Goal: Information Seeking & Learning: Check status

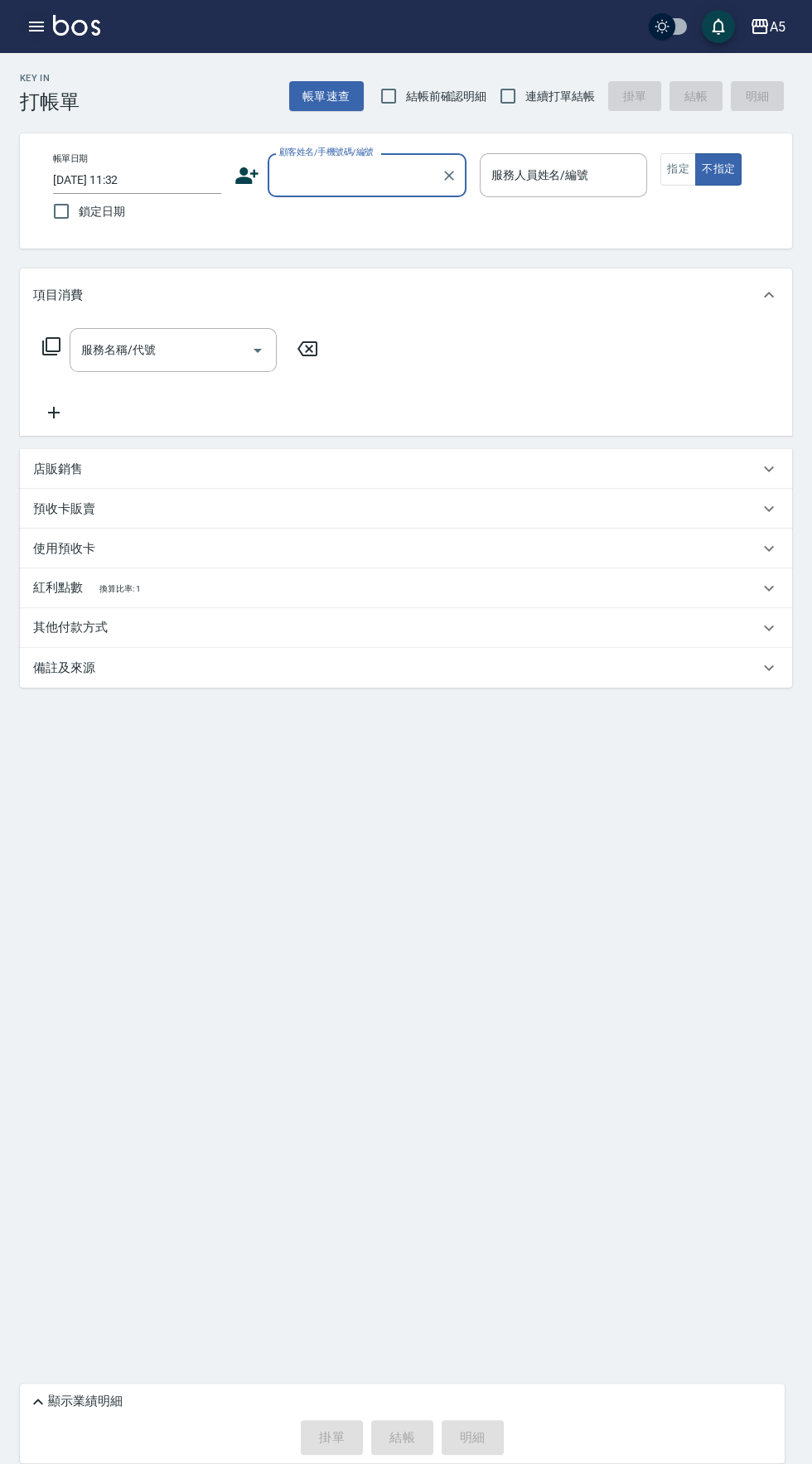
click at [36, 26] on icon "button" at bounding box center [36, 26] width 15 height 10
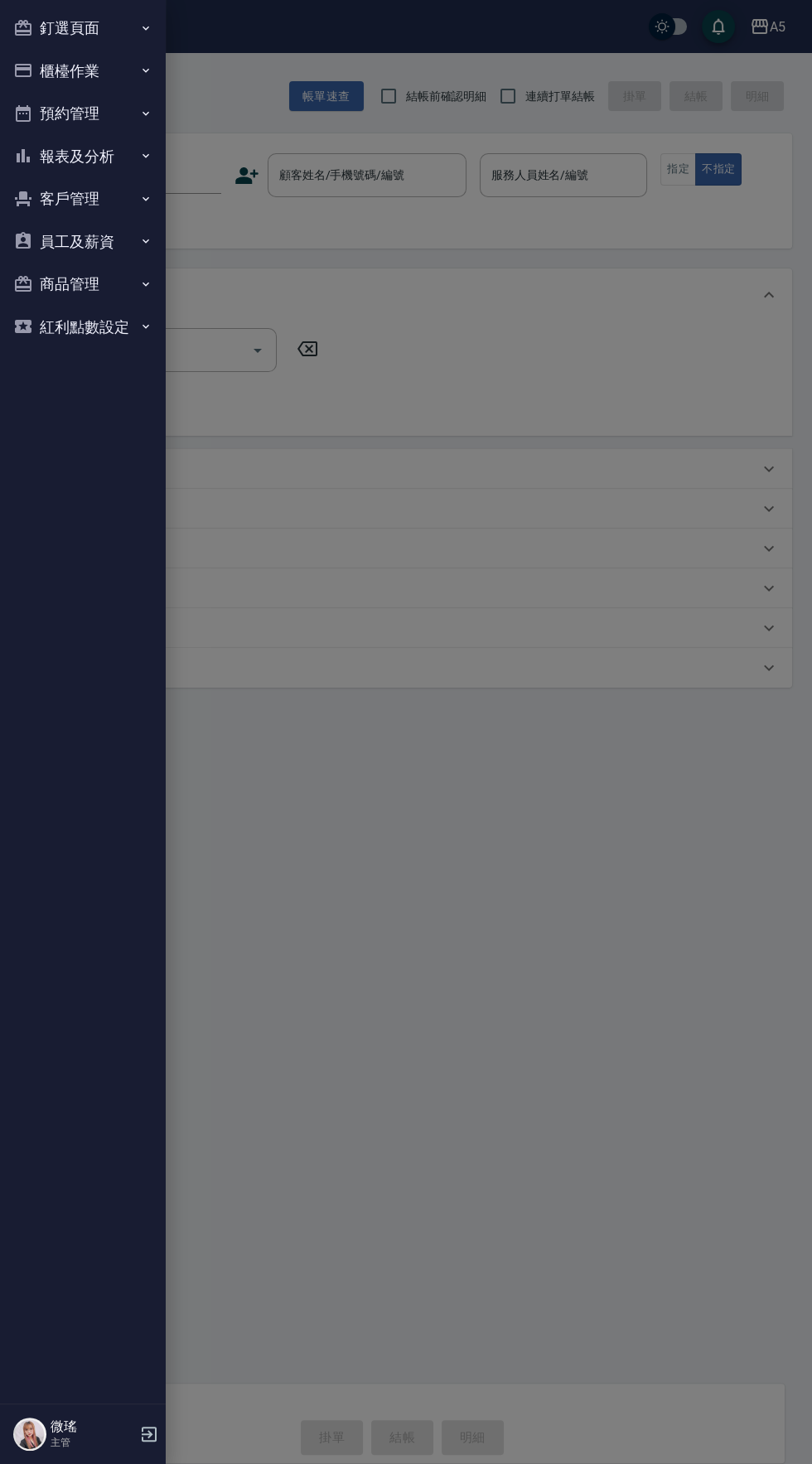
click at [67, 32] on button "釘選頁面" at bounding box center [82, 28] width 152 height 43
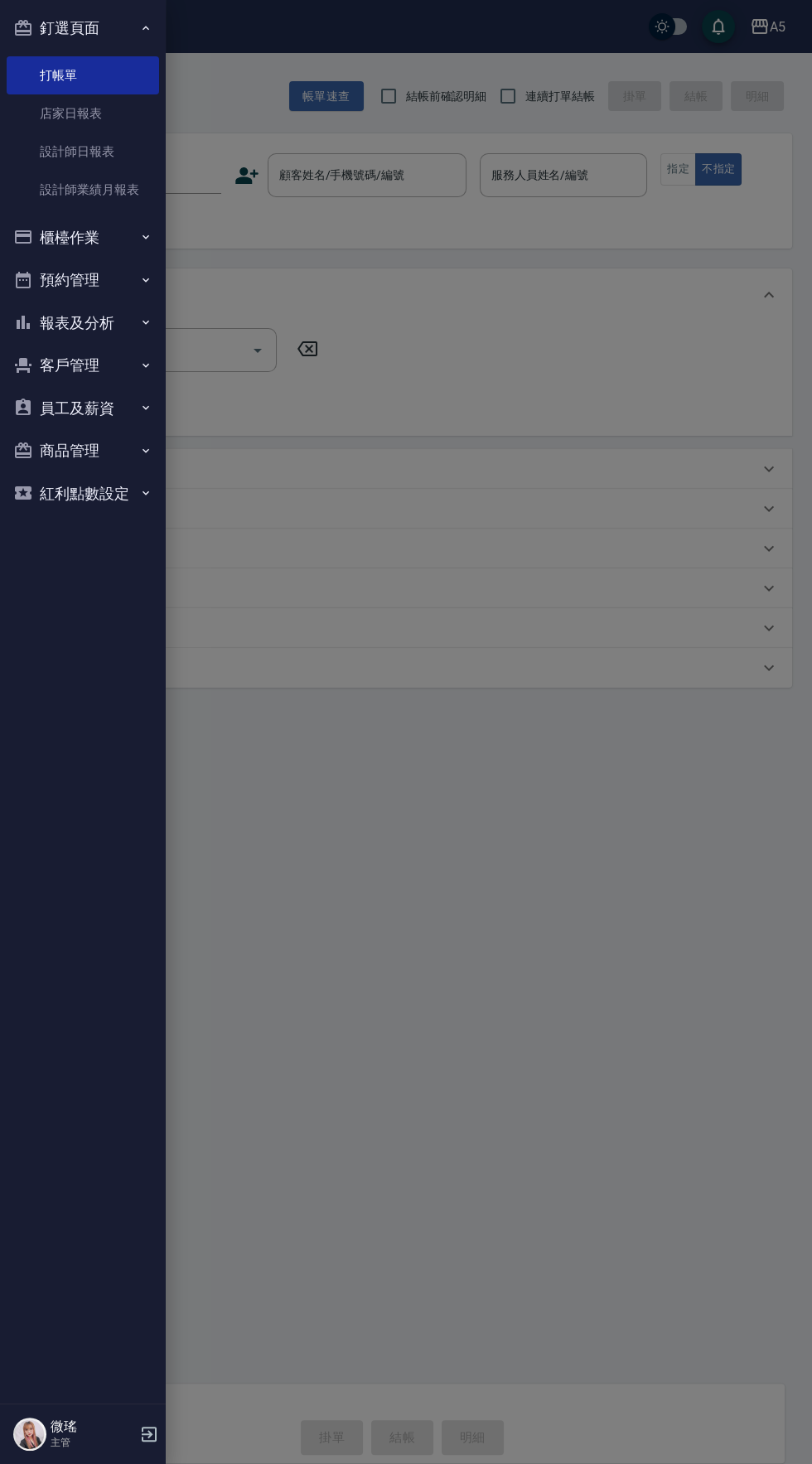
click at [65, 324] on button "報表及分析" at bounding box center [82, 324] width 152 height 43
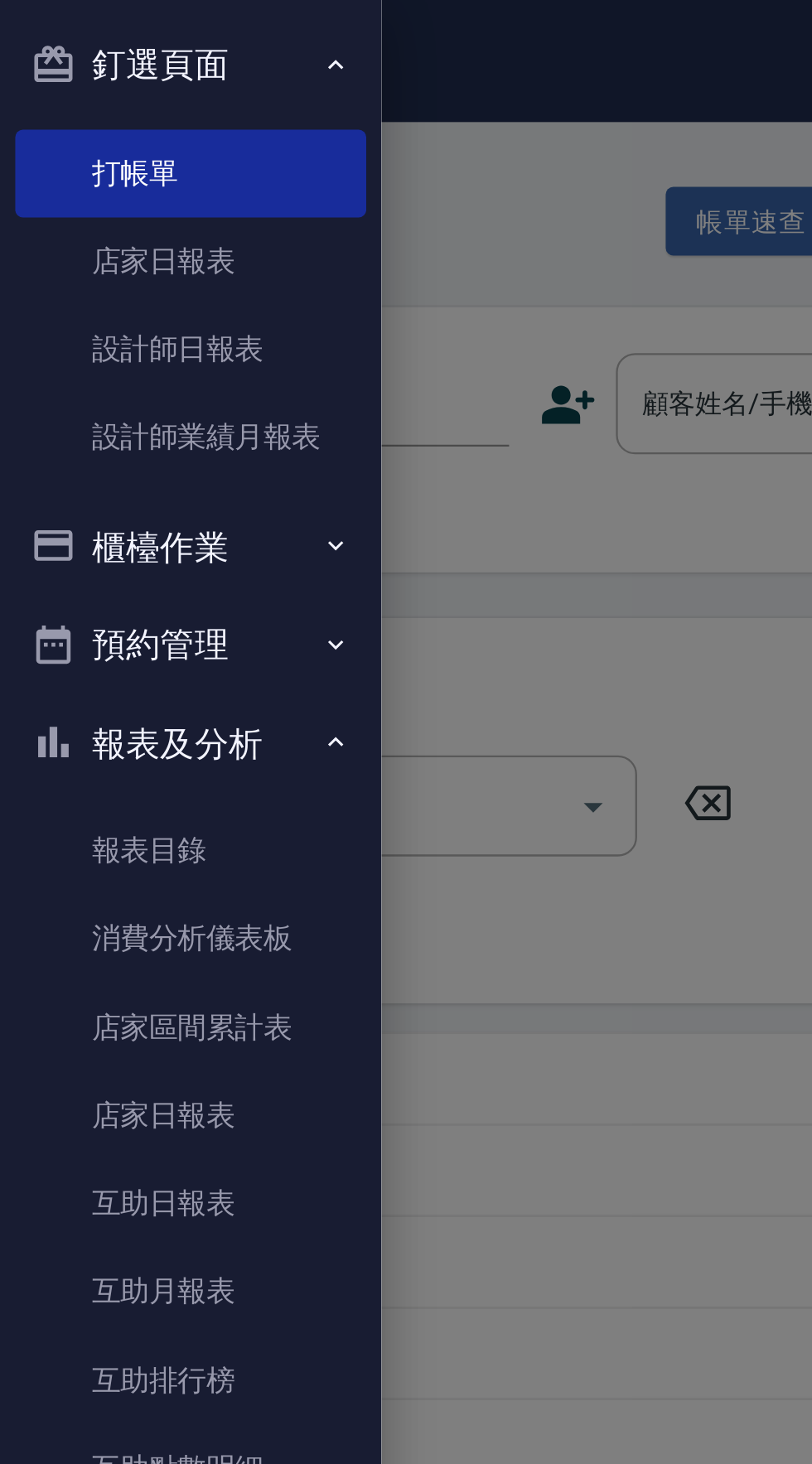
click at [105, 241] on button "櫃檯作業" at bounding box center [82, 238] width 152 height 43
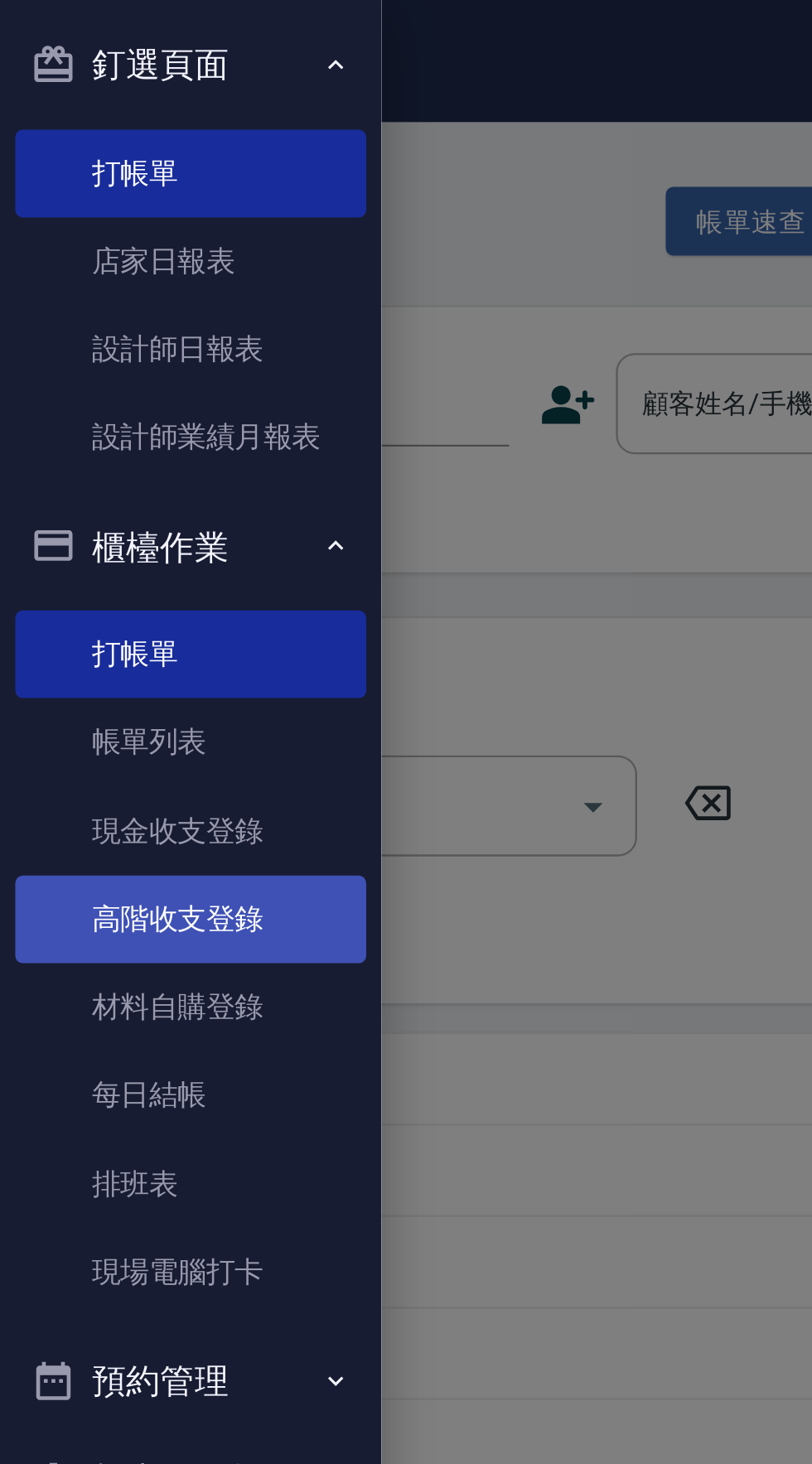
click at [107, 394] on link "高階收支登錄" at bounding box center [82, 399] width 152 height 38
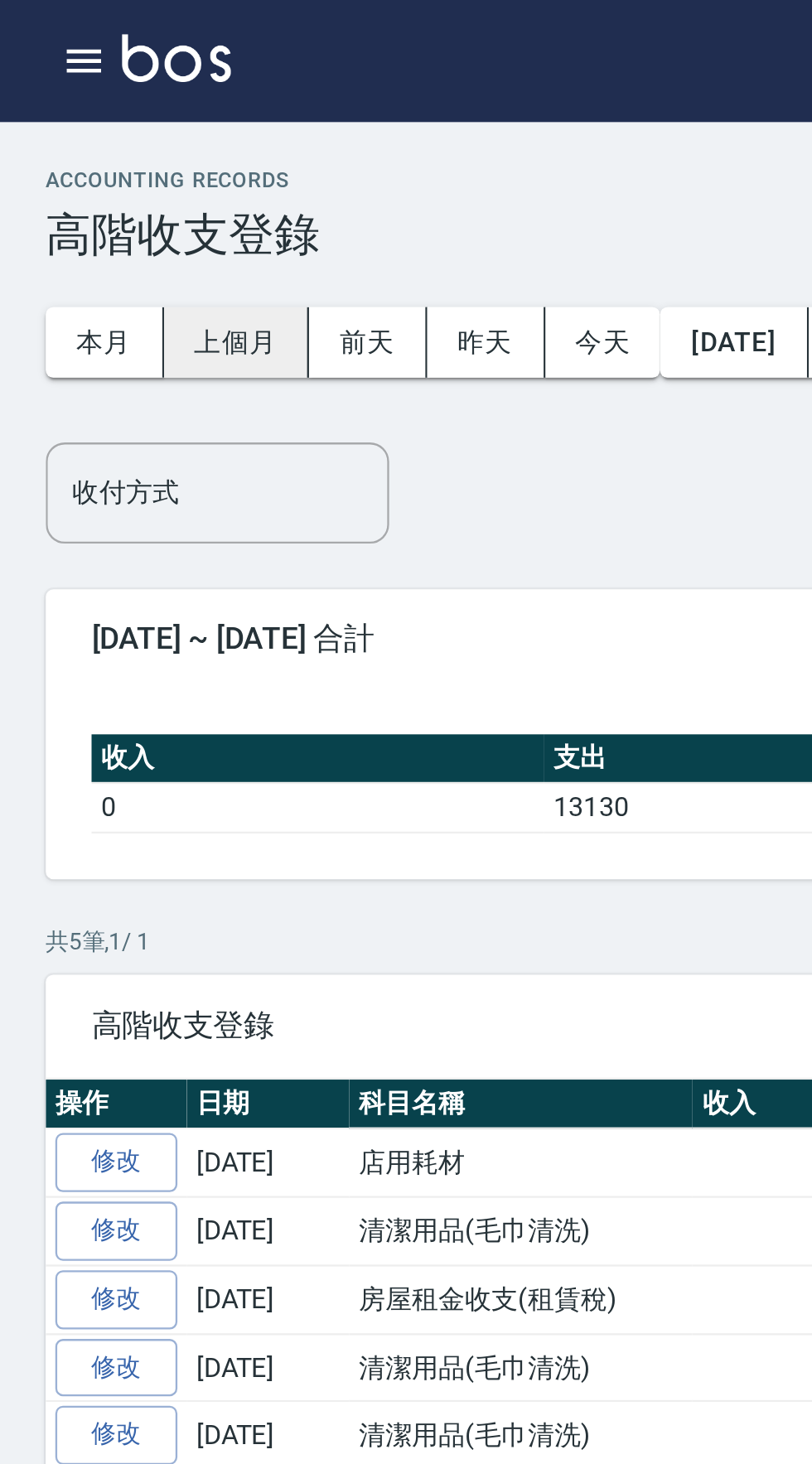
click at [90, 150] on button "上個月" at bounding box center [103, 149] width 63 height 31
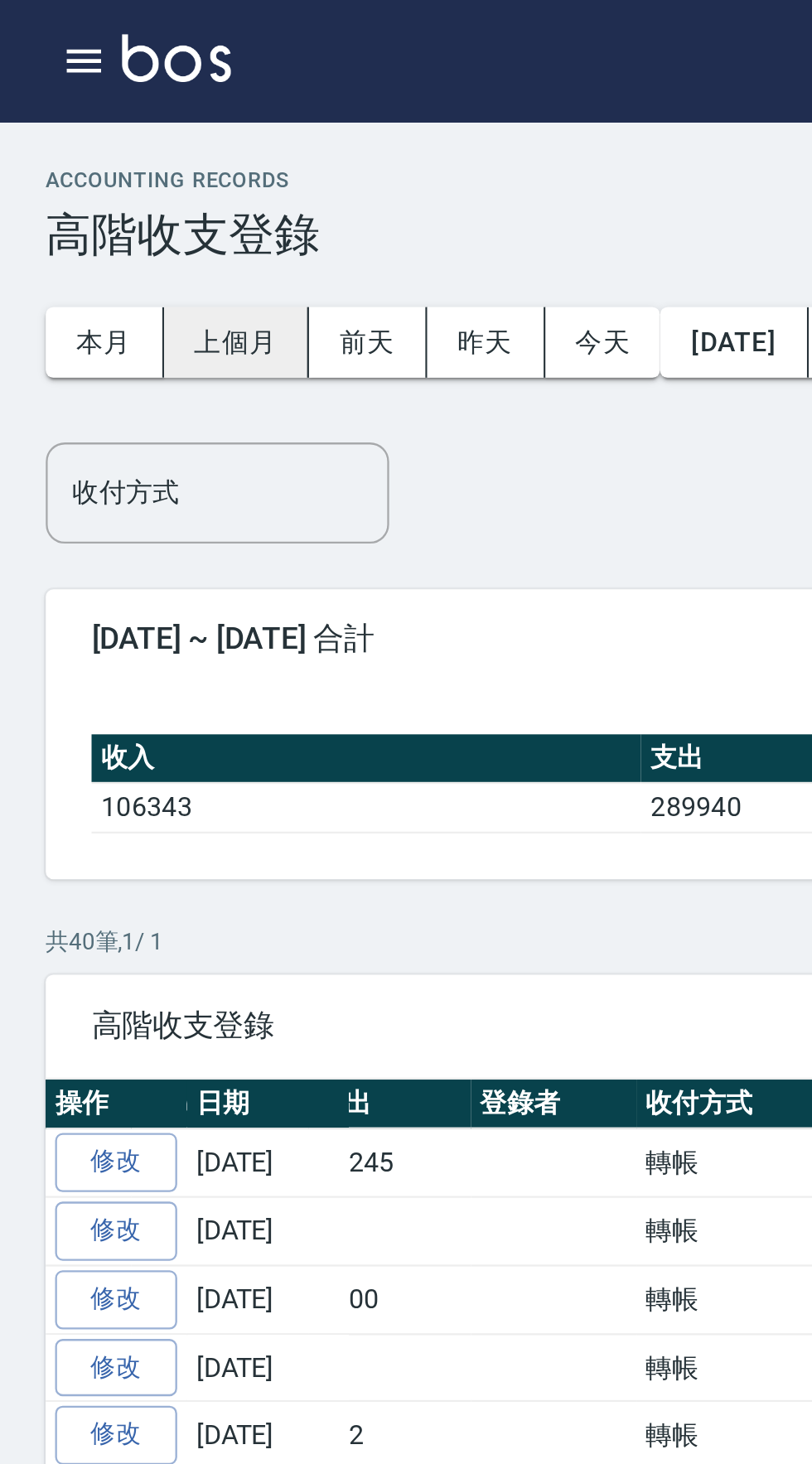
scroll to position [0, 305]
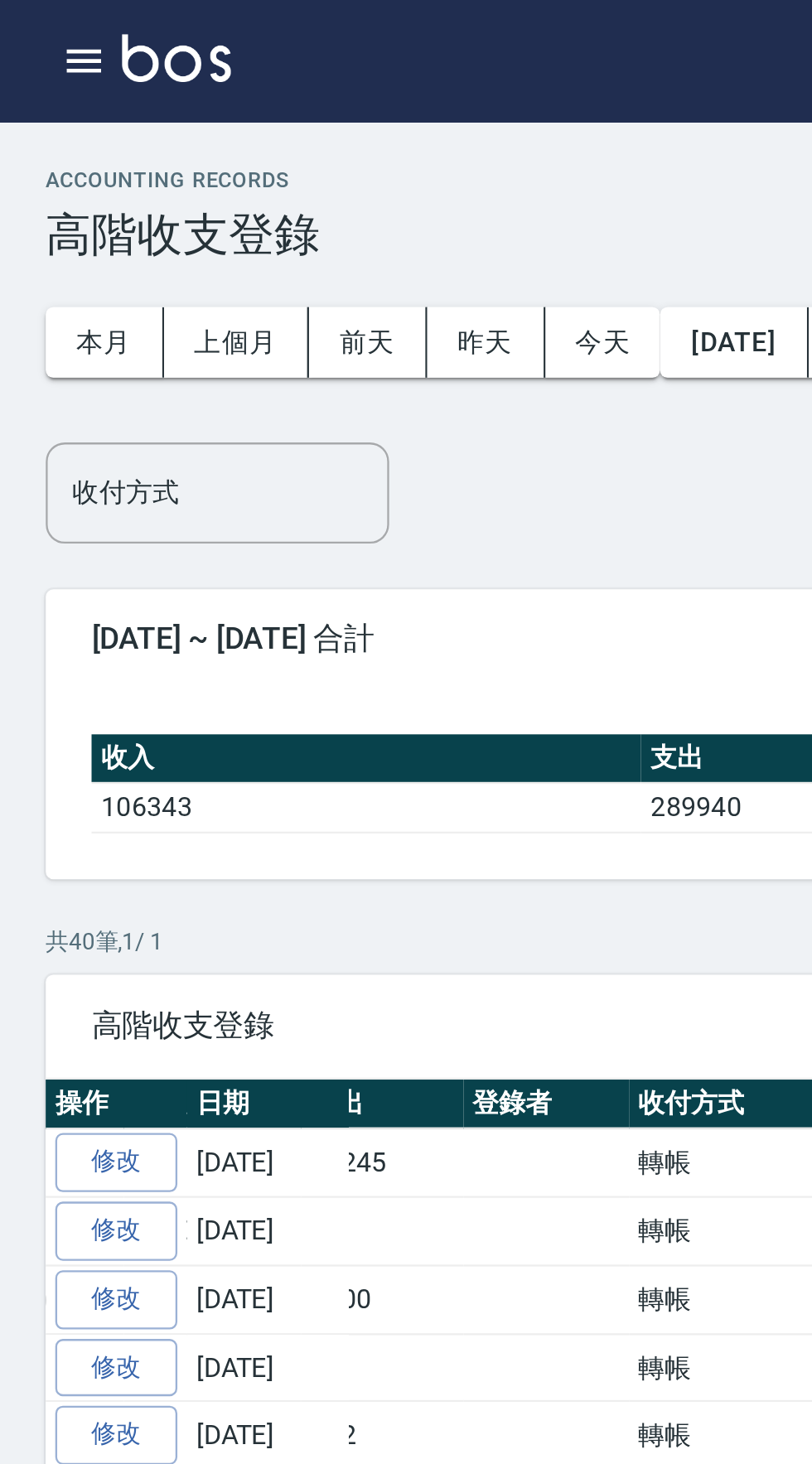
click at [262, 79] on div "ACCOUNTING RECORDS 高階收支登錄 新增" at bounding box center [406, 93] width 772 height 41
click at [23, 41] on div "A5 登出" at bounding box center [406, 26] width 812 height 53
click at [48, 27] on button "button" at bounding box center [36, 26] width 33 height 33
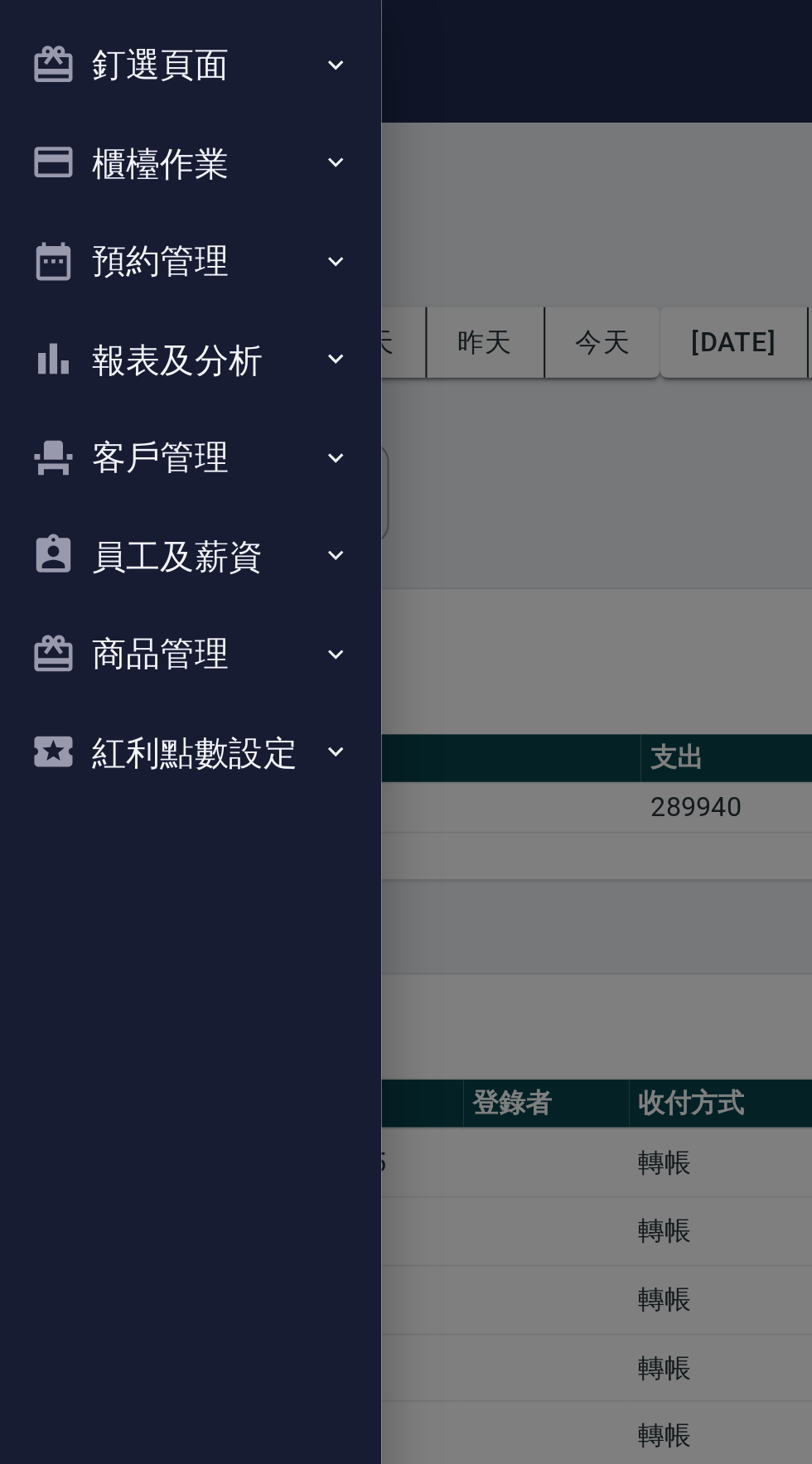
click at [88, 169] on button "報表及分析" at bounding box center [82, 157] width 152 height 43
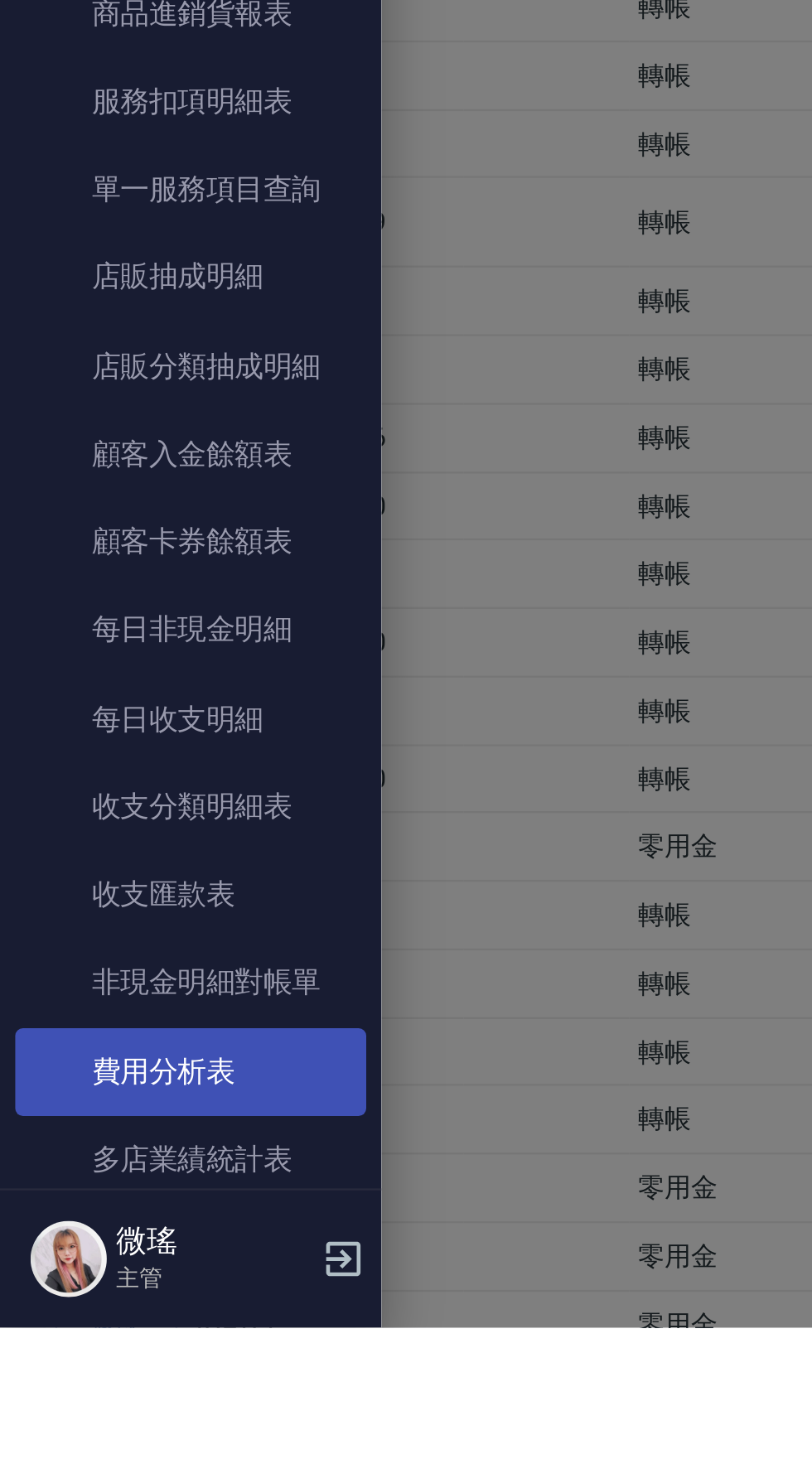
click at [94, 1357] on link "費用分析表" at bounding box center [82, 1353] width 152 height 38
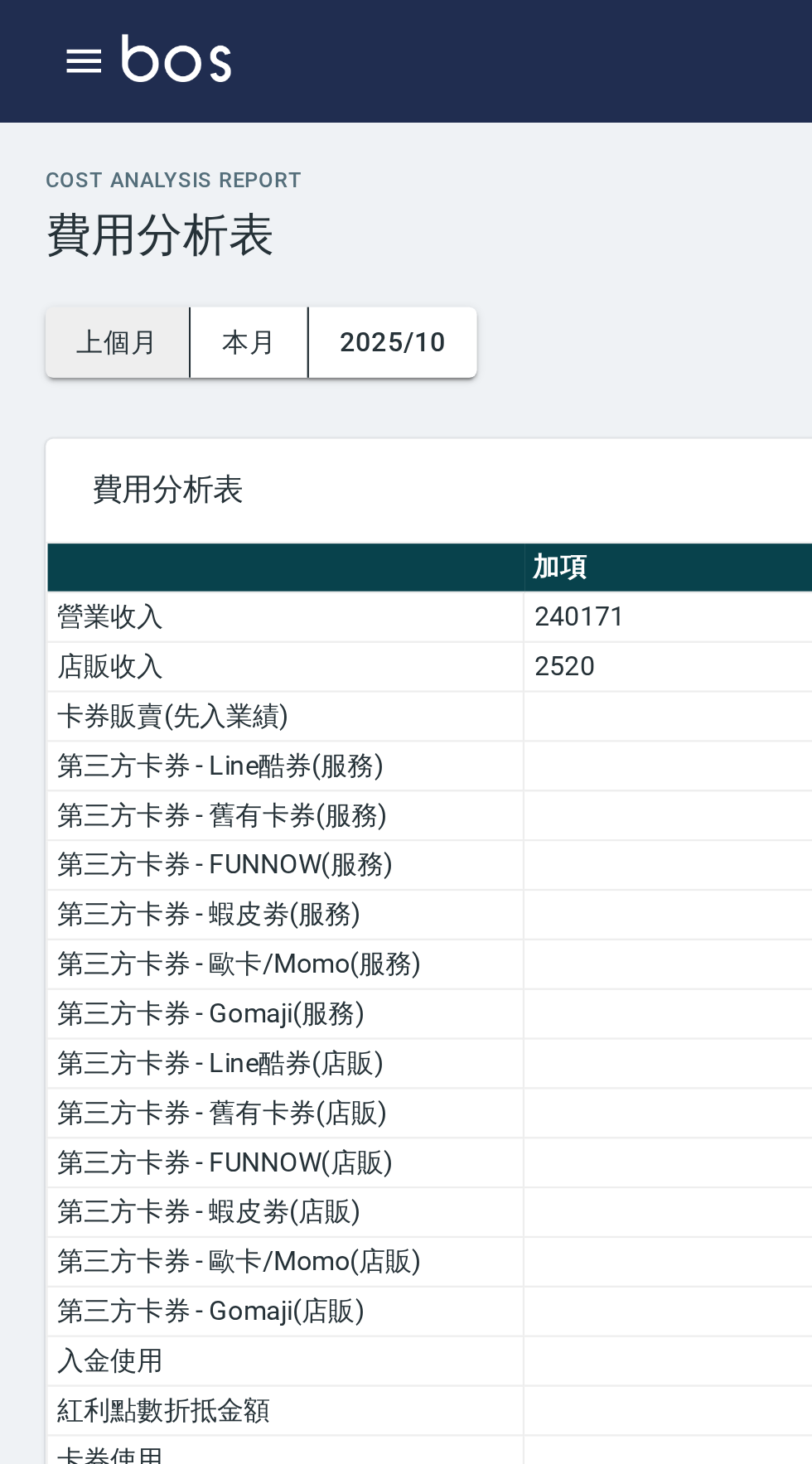
click at [46, 150] on button "上個月" at bounding box center [51, 149] width 63 height 31
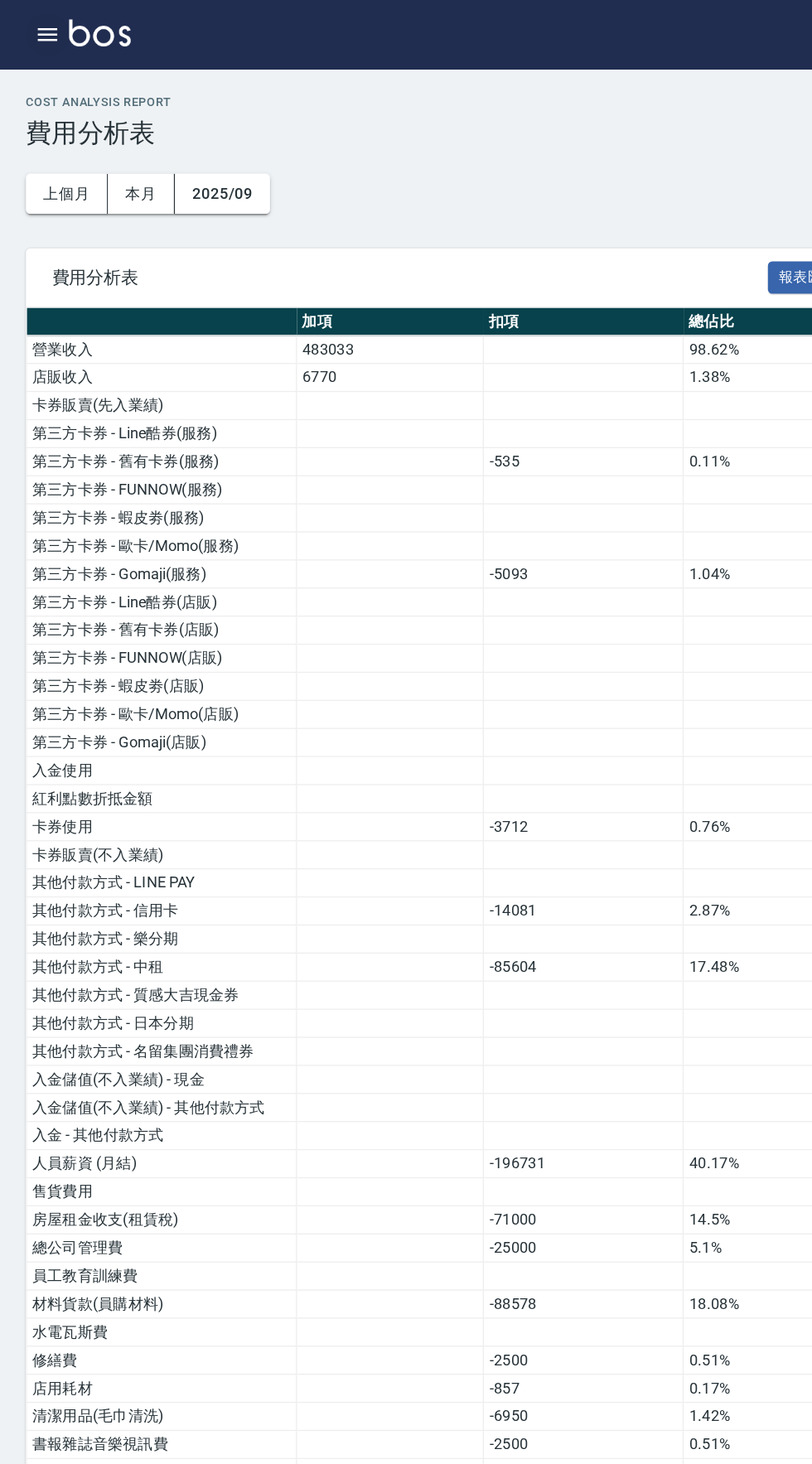
click at [35, 26] on icon "button" at bounding box center [36, 26] width 15 height 10
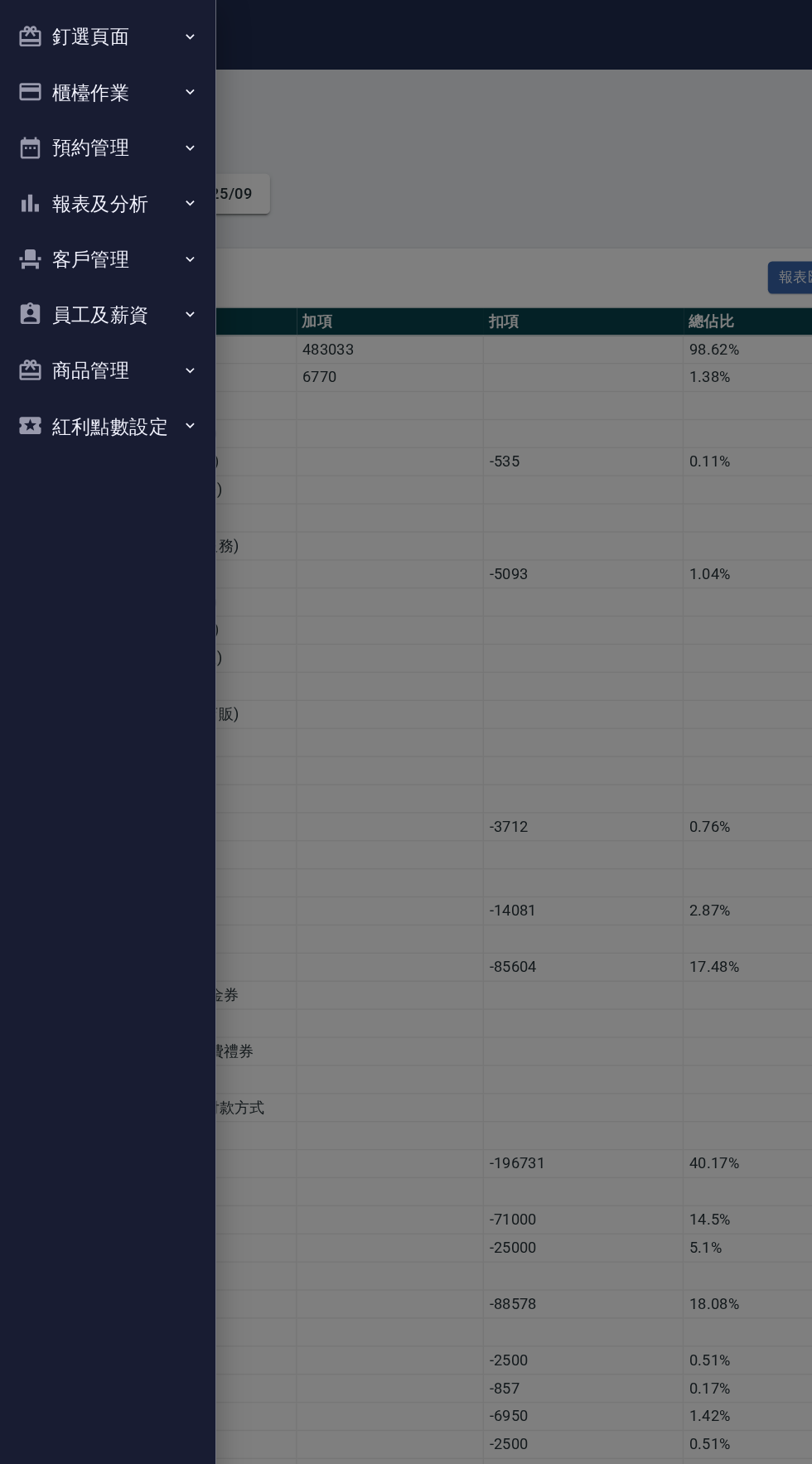
click at [70, 162] on button "報表及分析" at bounding box center [82, 157] width 152 height 43
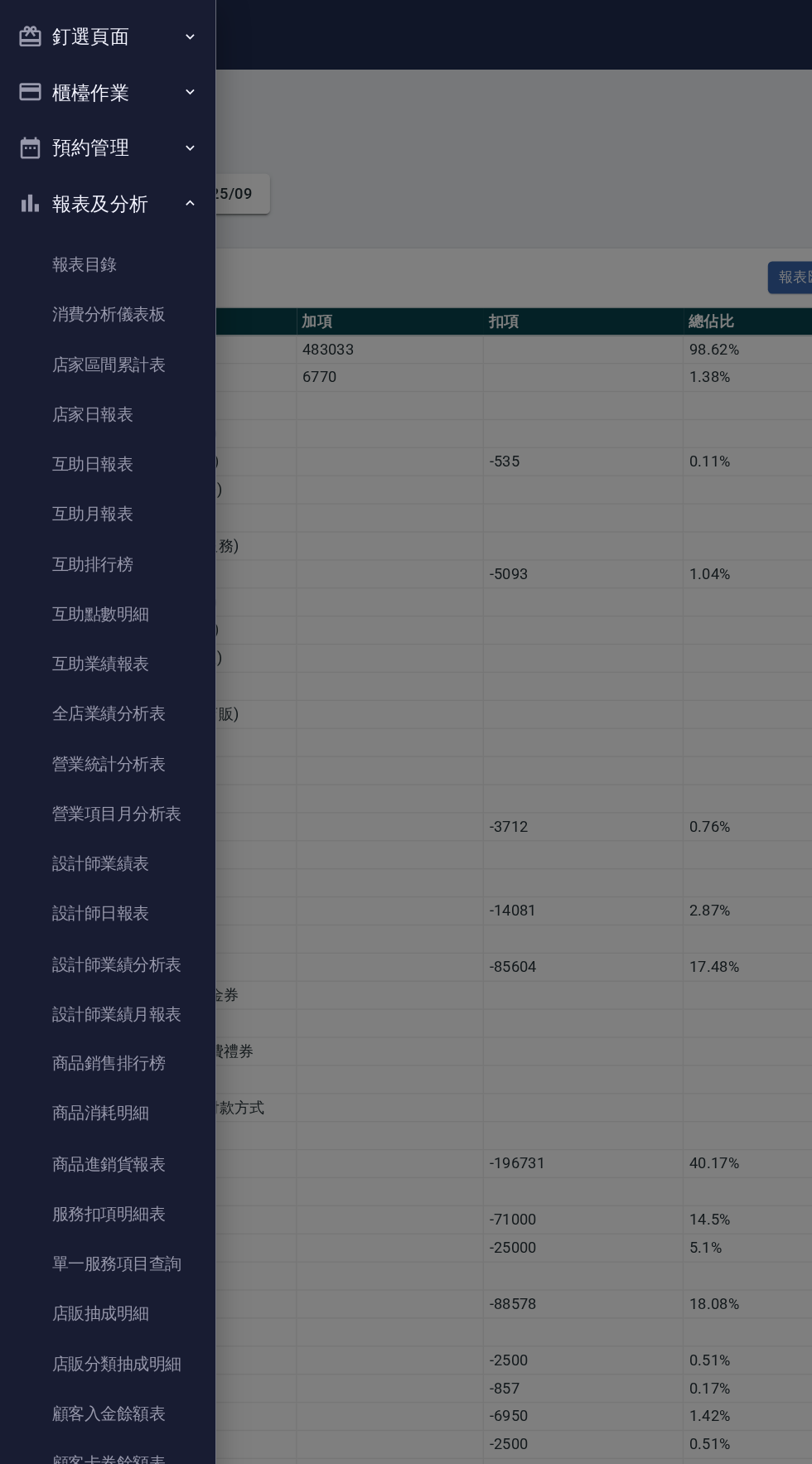
click at [87, 92] on button "預約管理" at bounding box center [82, 114] width 152 height 43
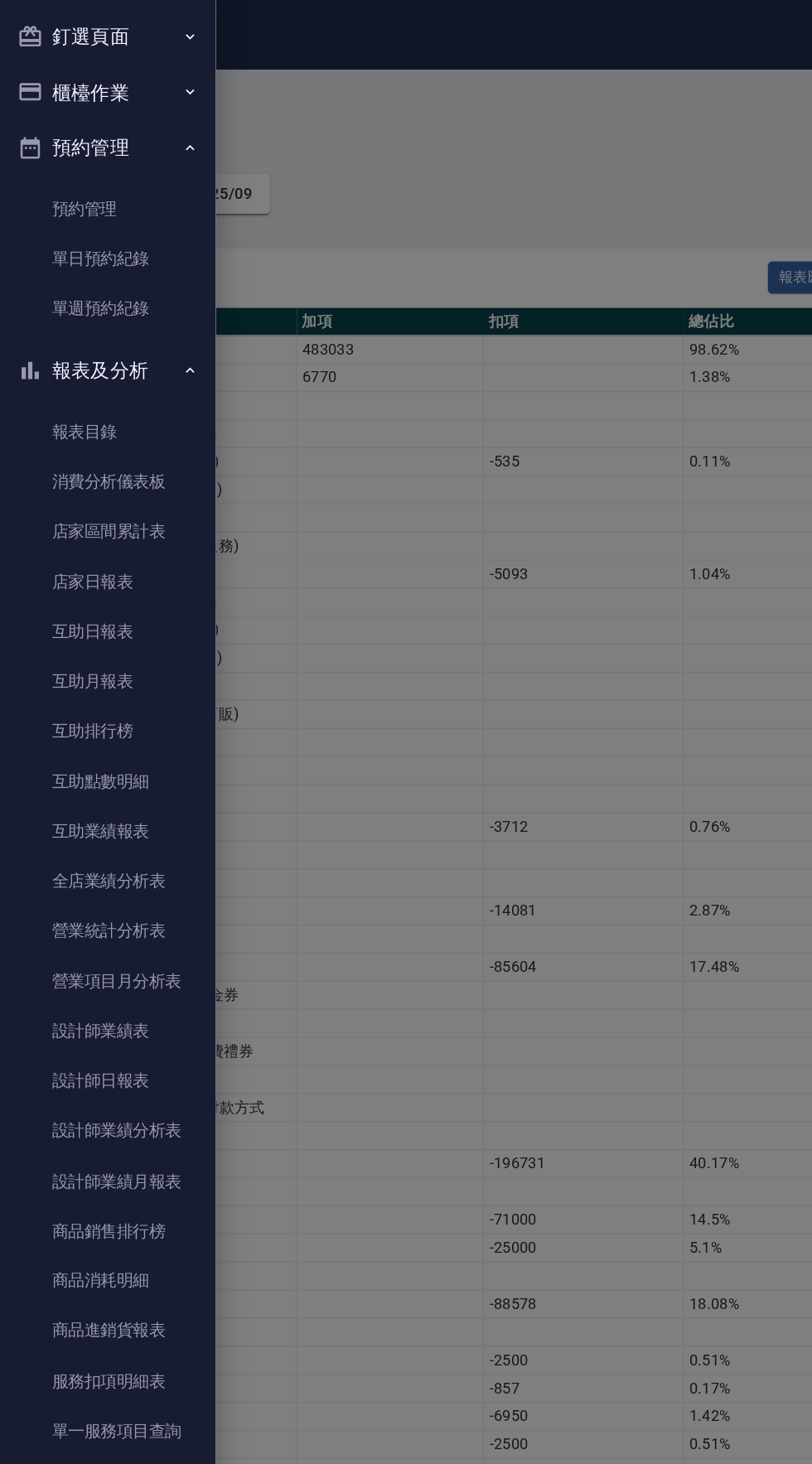
click at [77, 69] on button "櫃檯作業" at bounding box center [82, 71] width 152 height 43
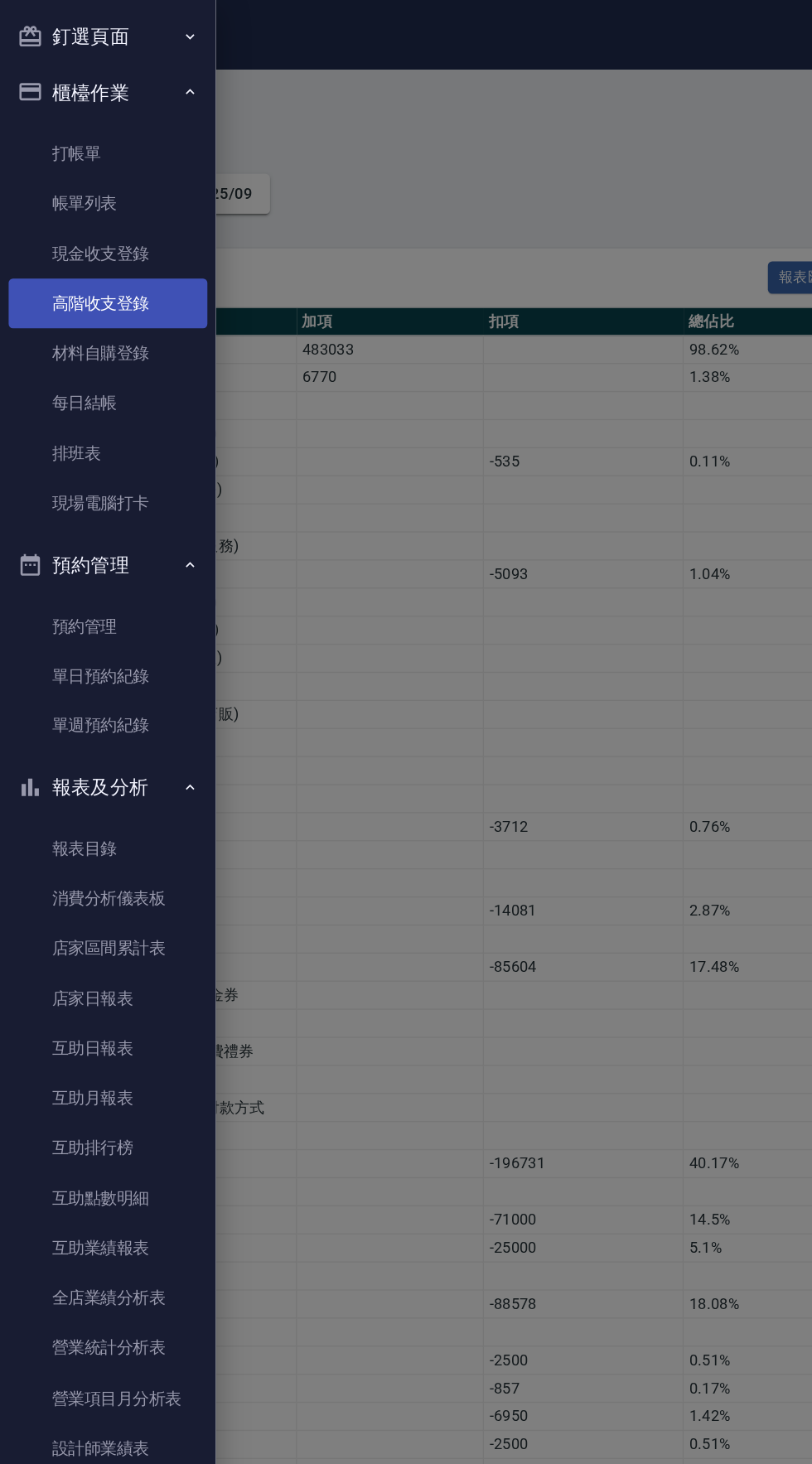
click at [82, 229] on link "高階收支登錄" at bounding box center [82, 233] width 152 height 38
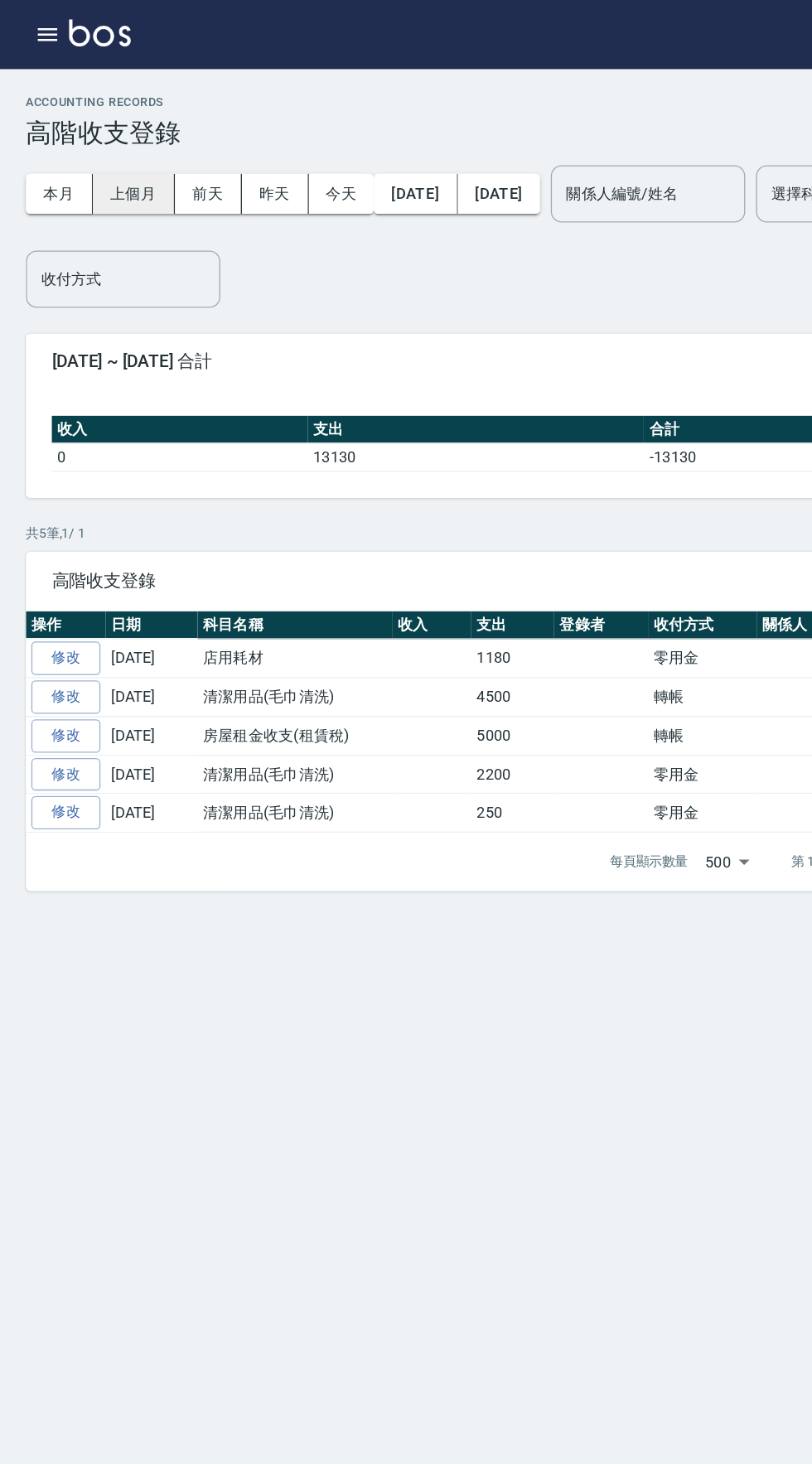
click at [98, 147] on button "上個月" at bounding box center [103, 149] width 63 height 31
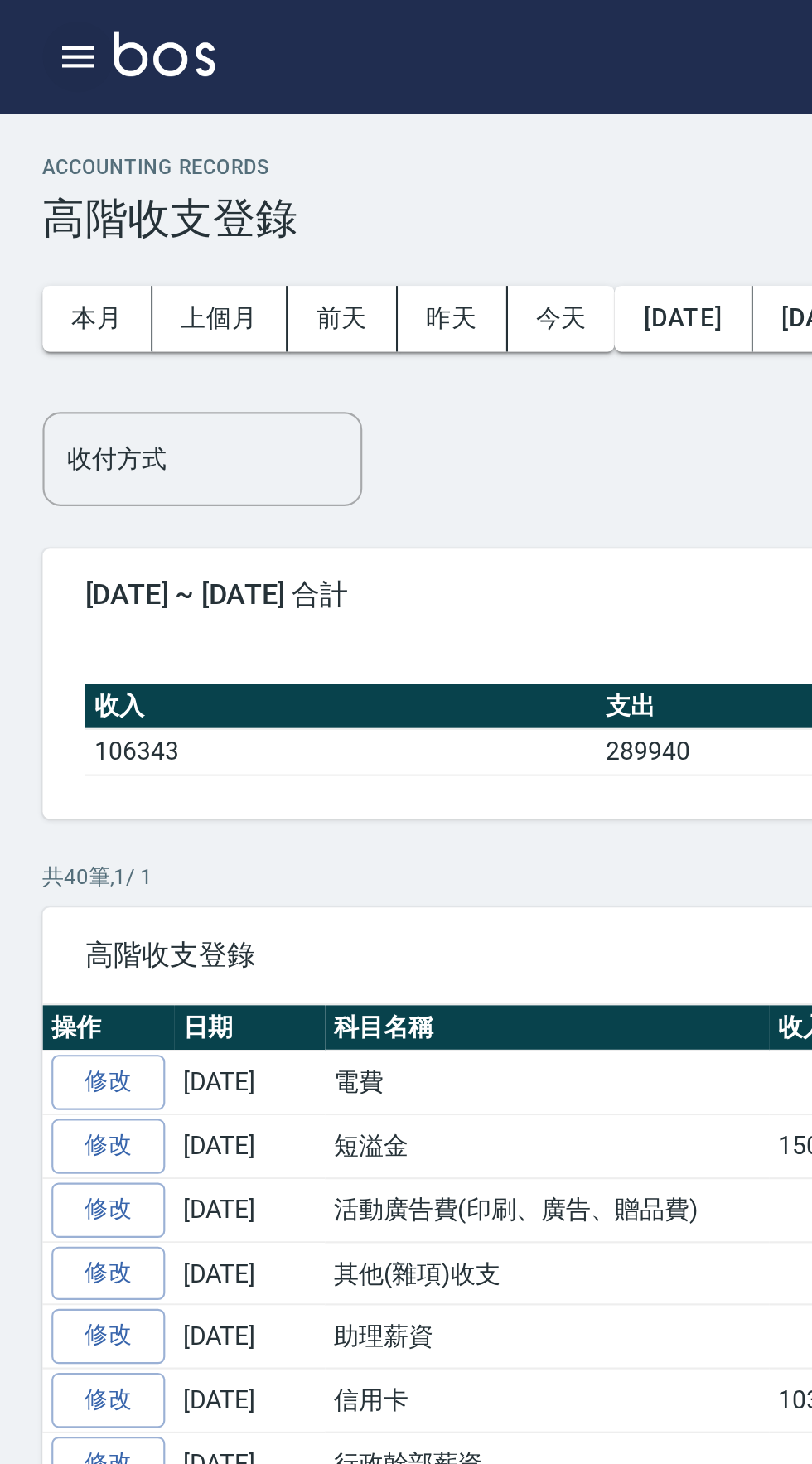
click at [34, 19] on icon "button" at bounding box center [36, 26] width 20 height 20
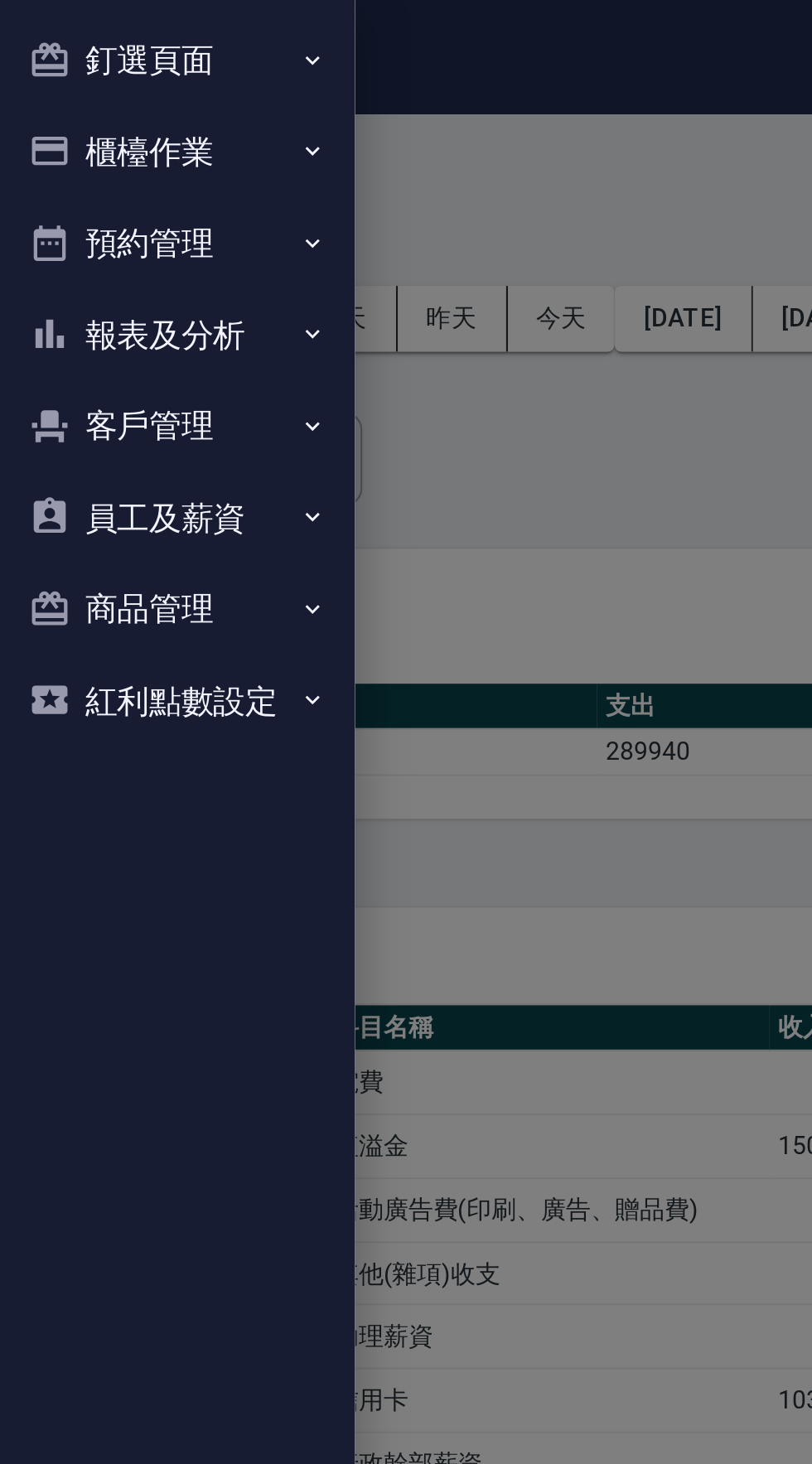
click at [90, 31] on button "釘選頁面" at bounding box center [82, 28] width 152 height 43
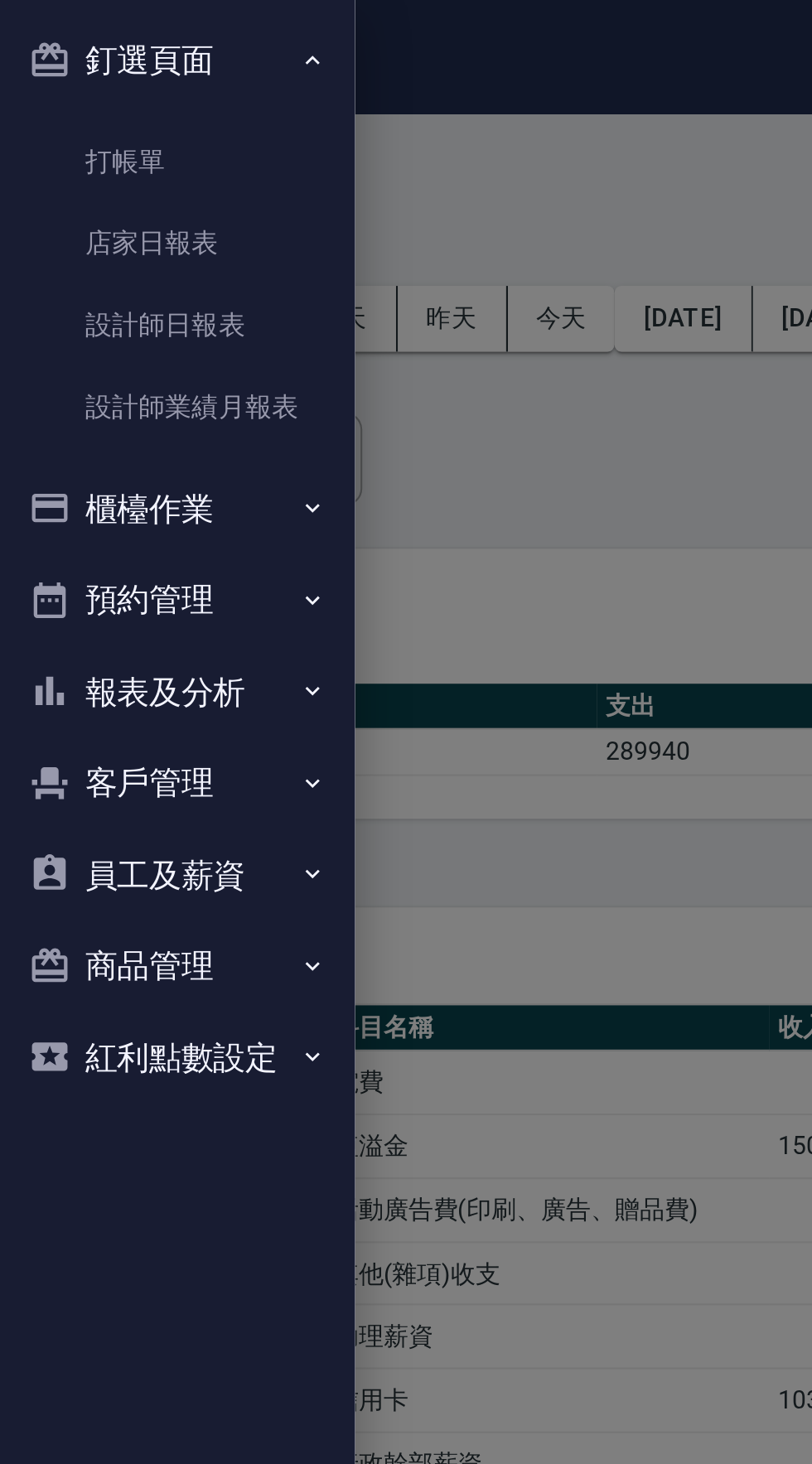
click at [90, 236] on button "櫃檯作業" at bounding box center [82, 238] width 152 height 43
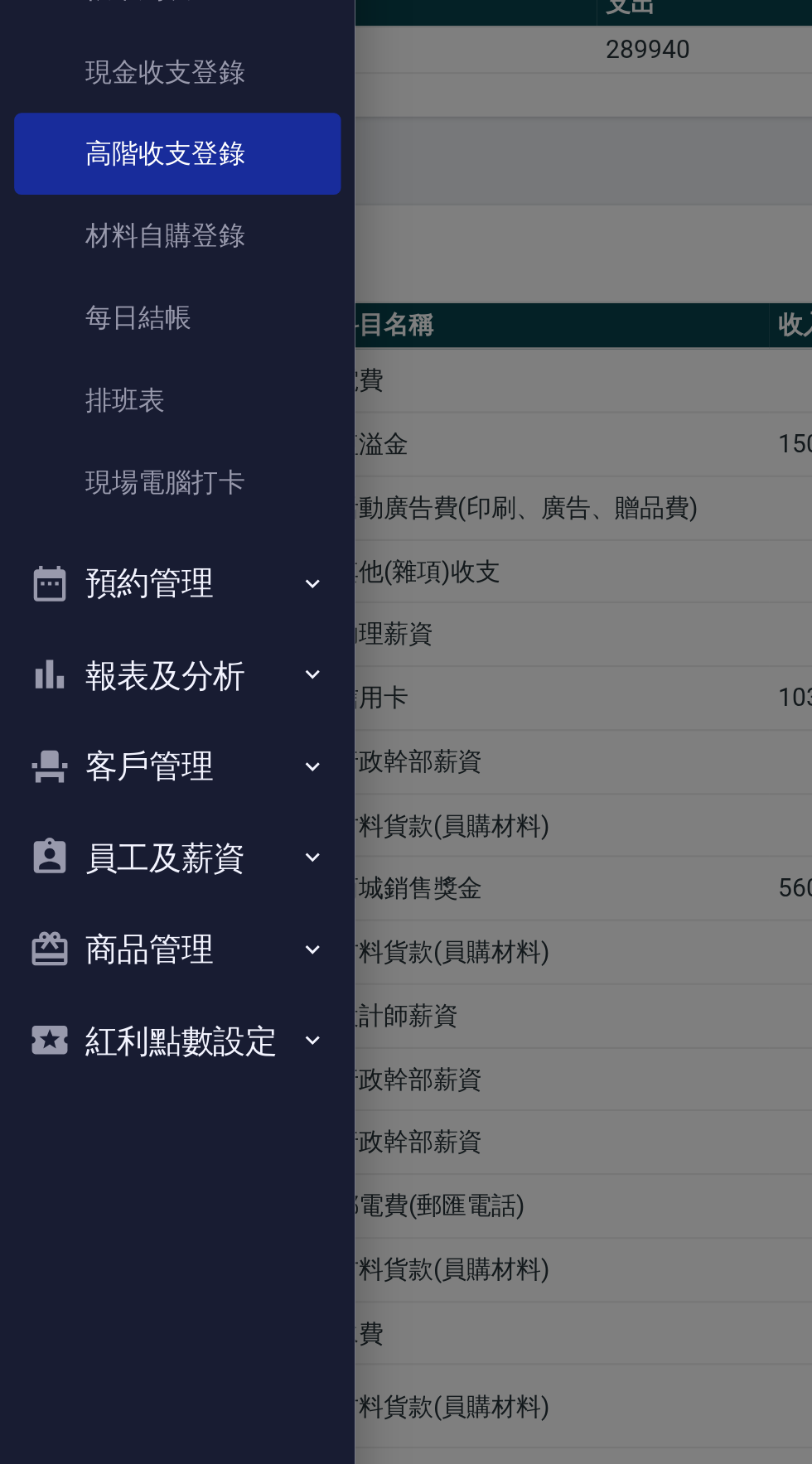
click at [87, 594] on button "預約管理" at bounding box center [82, 600] width 152 height 43
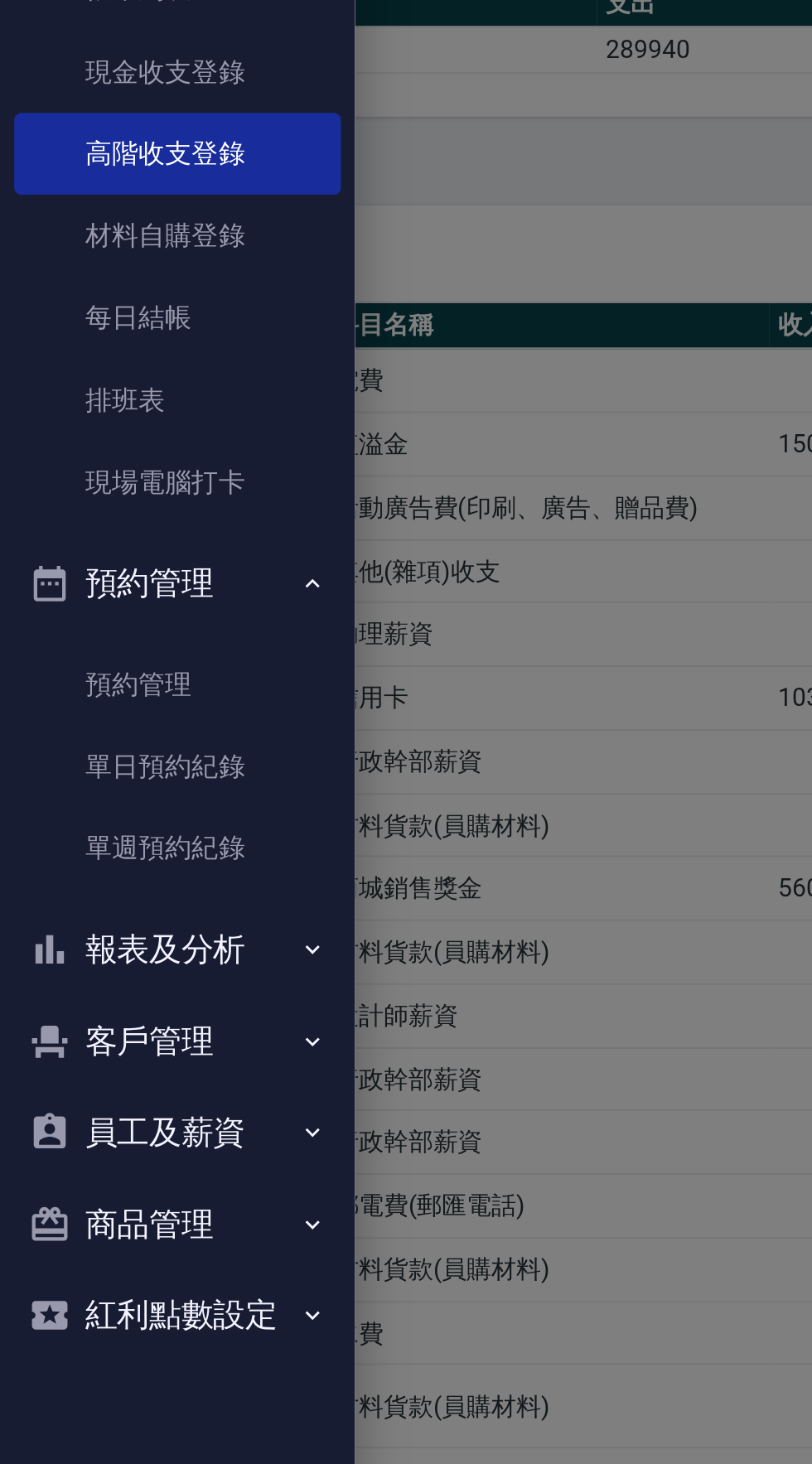
click at [107, 773] on button "報表及分析" at bounding box center [82, 771] width 152 height 43
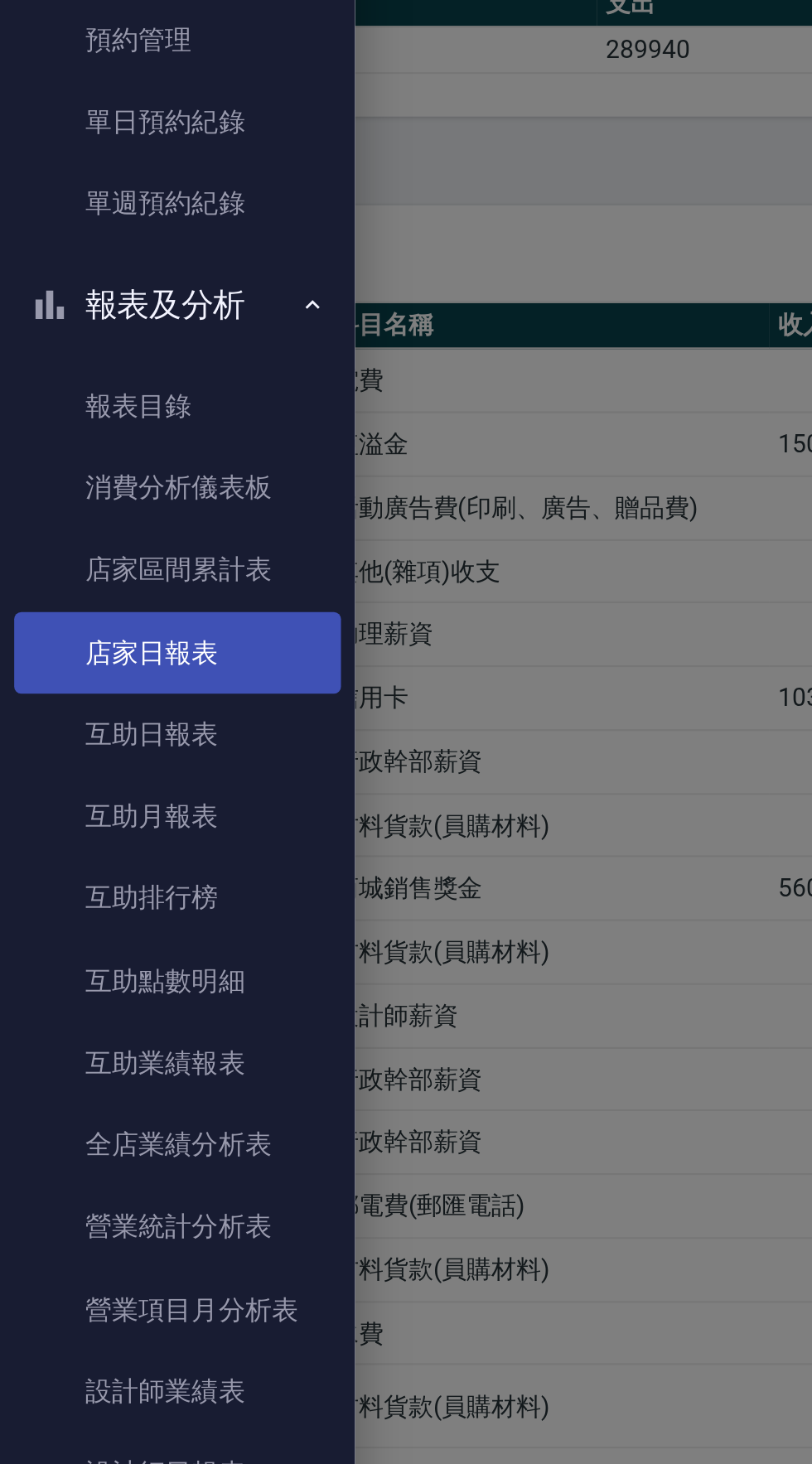
click at [97, 630] on link "店家日報表" at bounding box center [82, 632] width 152 height 38
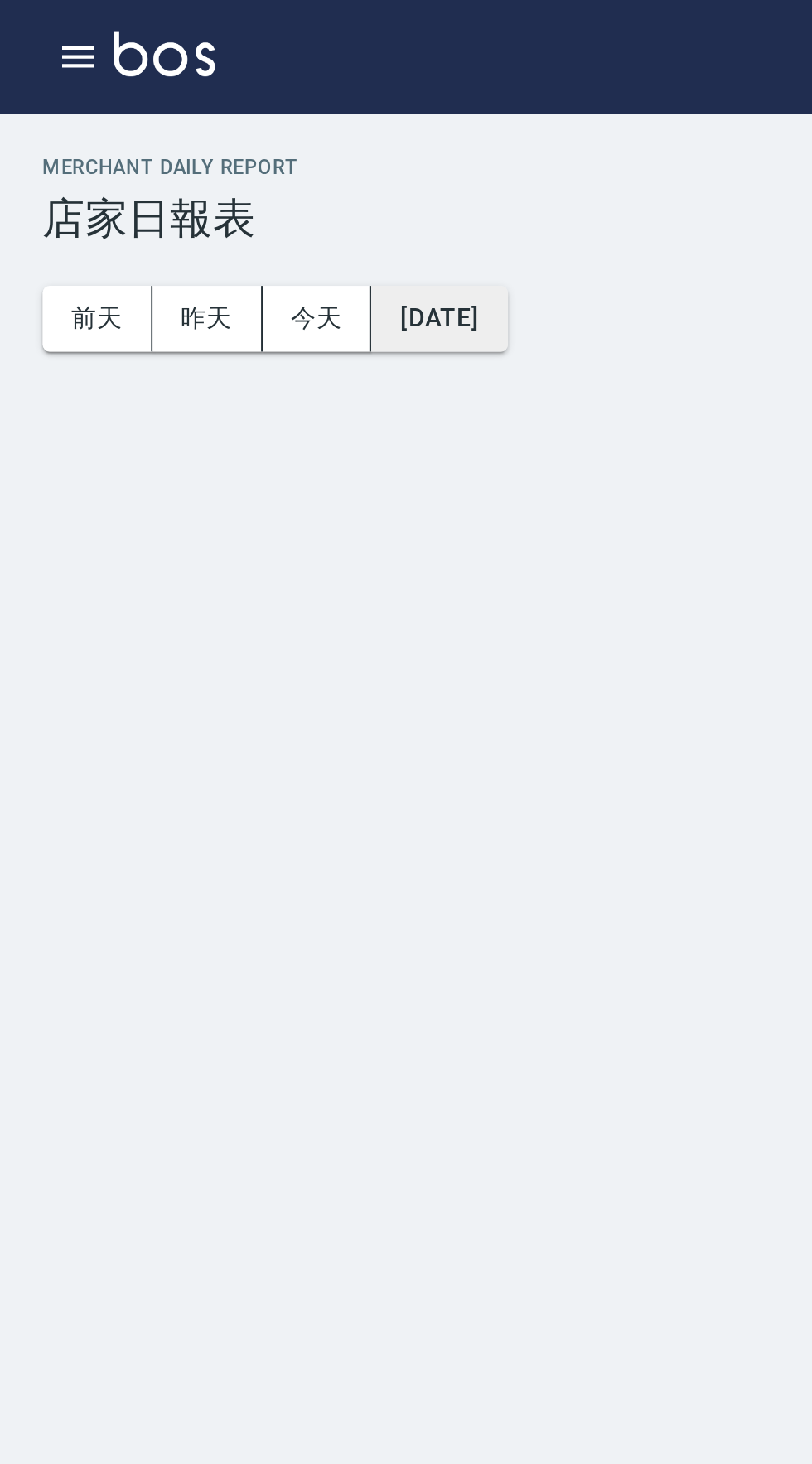
click at [234, 144] on button "[DATE]" at bounding box center [205, 149] width 63 height 31
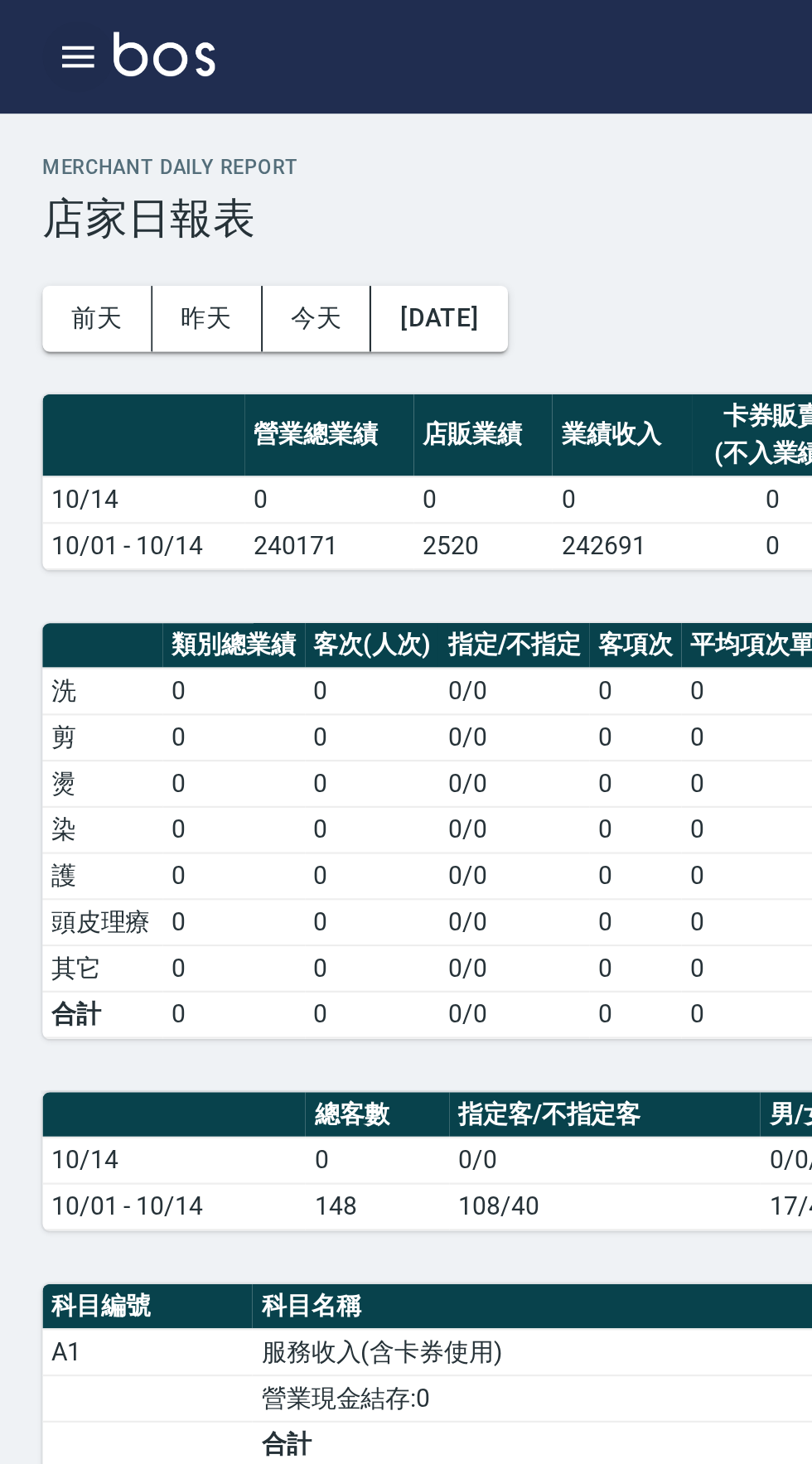
click at [41, 34] on icon "button" at bounding box center [36, 26] width 20 height 20
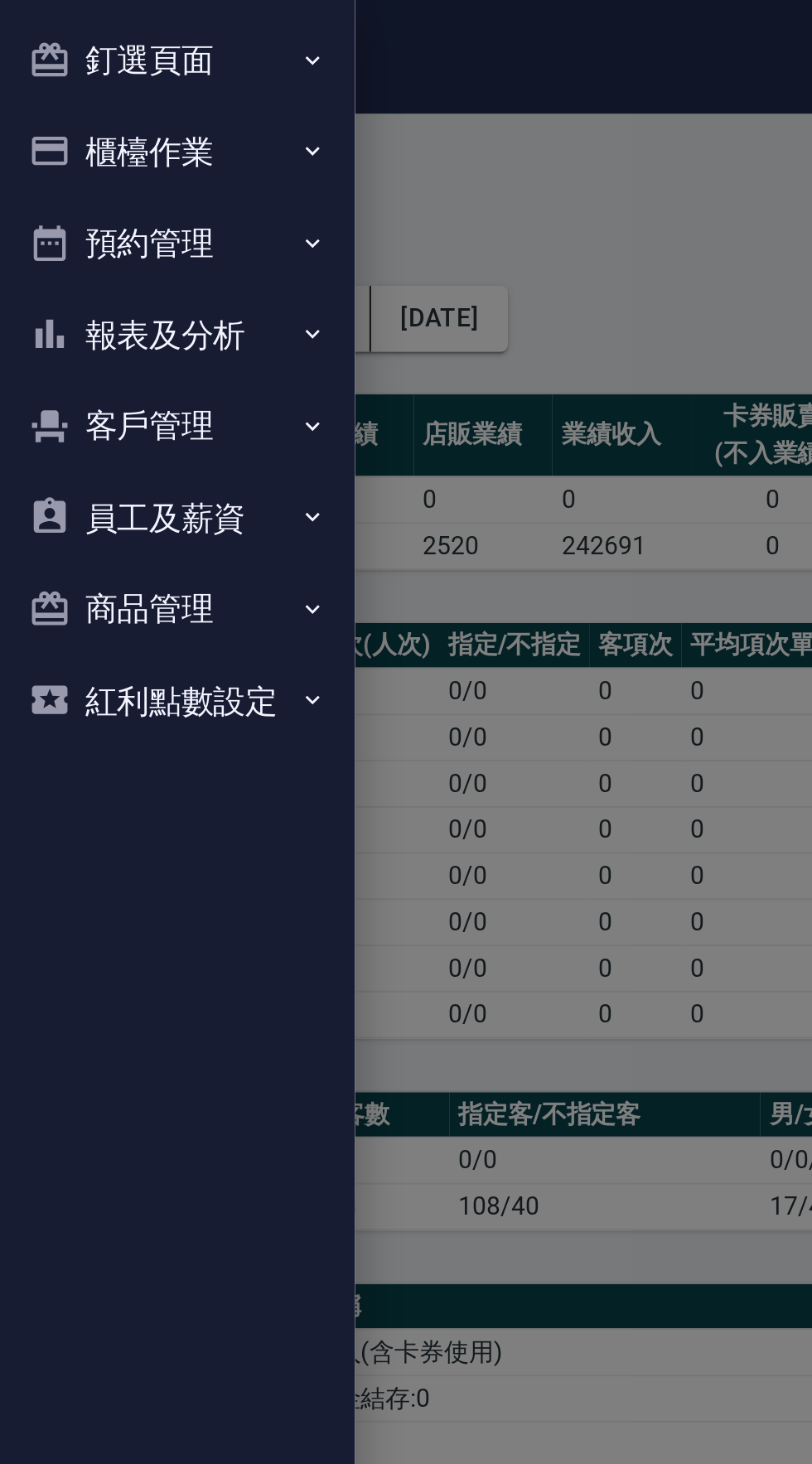
click at [91, 206] on button "客戶管理" at bounding box center [82, 199] width 152 height 43
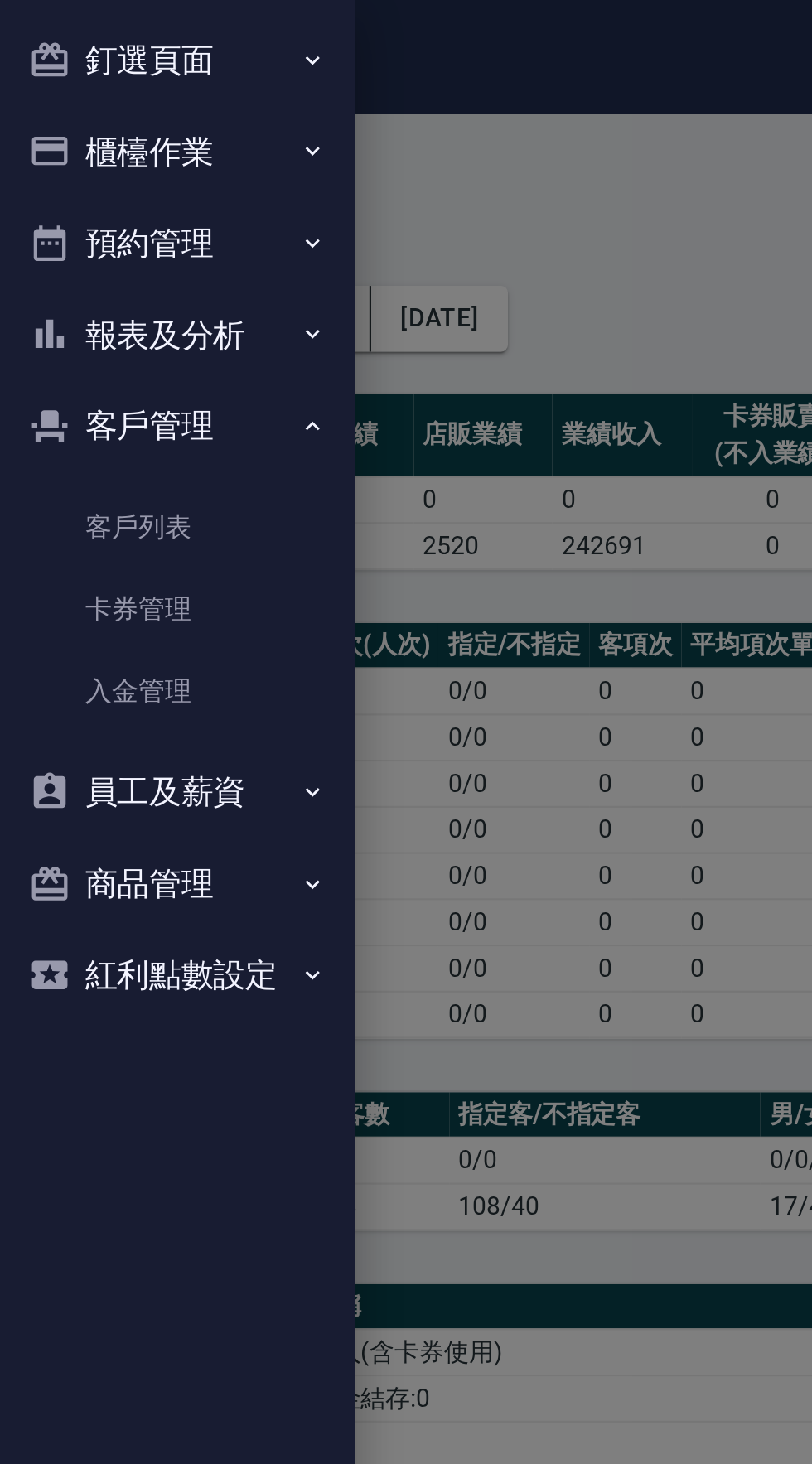
click at [91, 159] on button "報表及分析" at bounding box center [82, 157] width 152 height 43
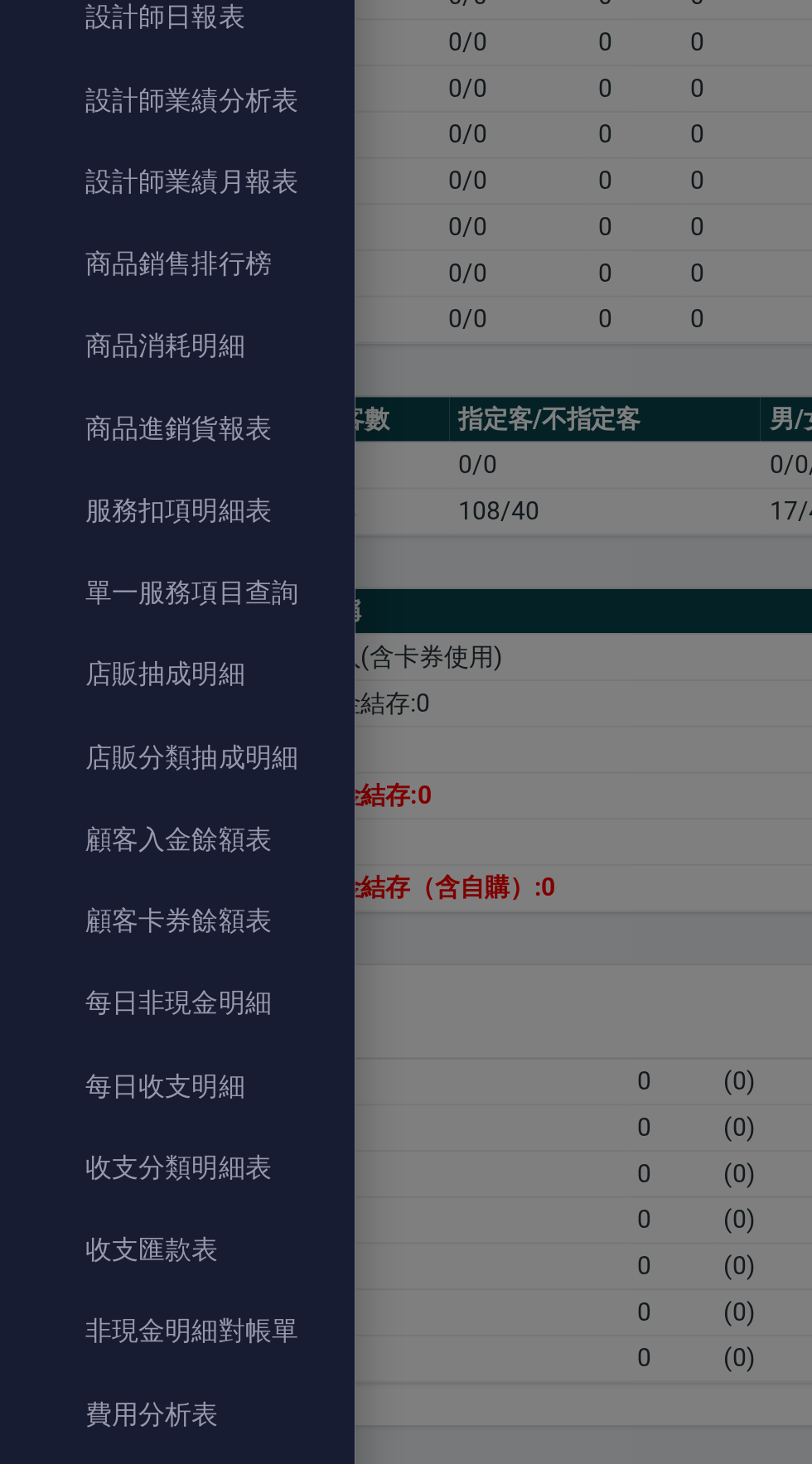
scroll to position [251, 0]
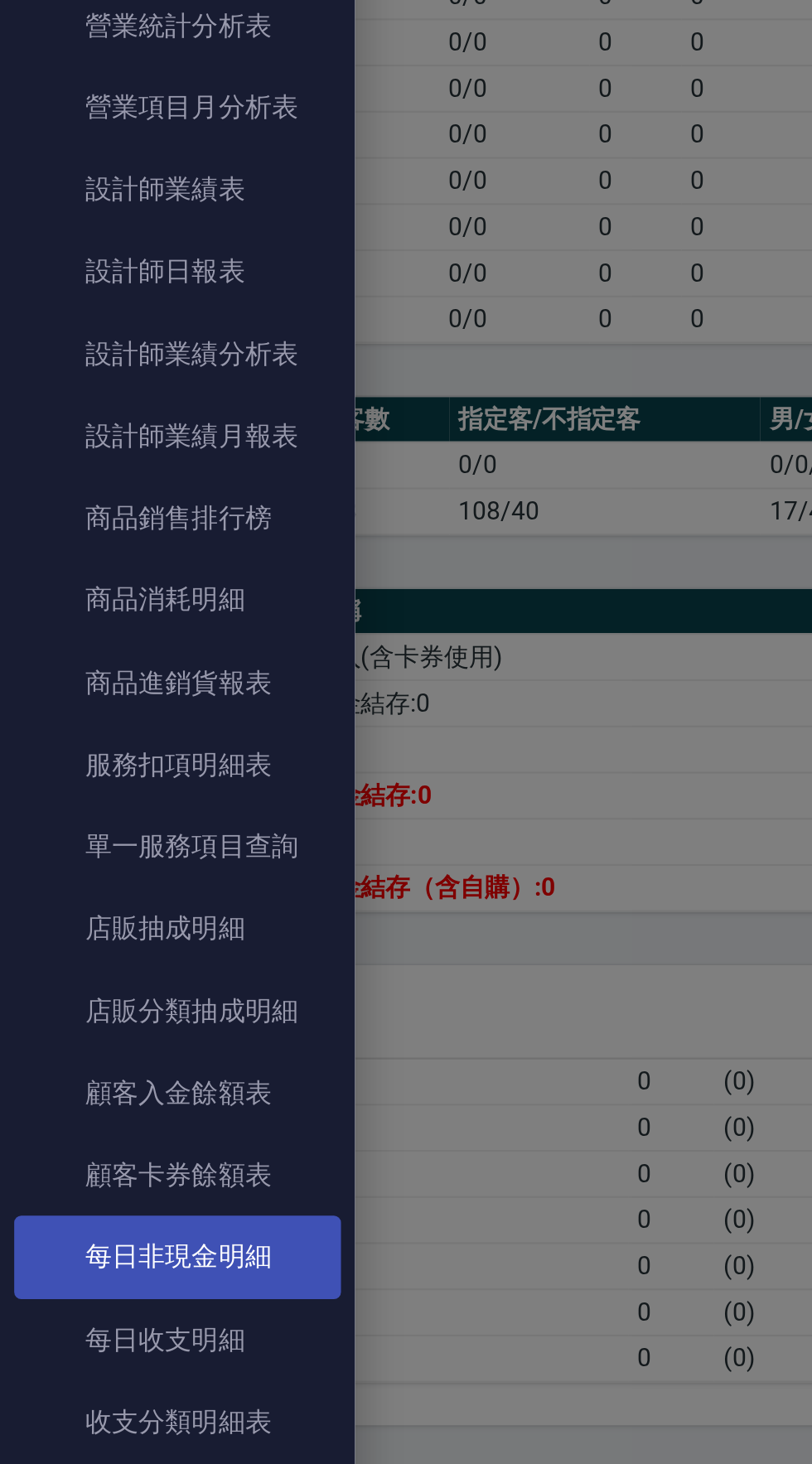
click at [105, 912] on link "每日非現金明細" at bounding box center [82, 910] width 152 height 38
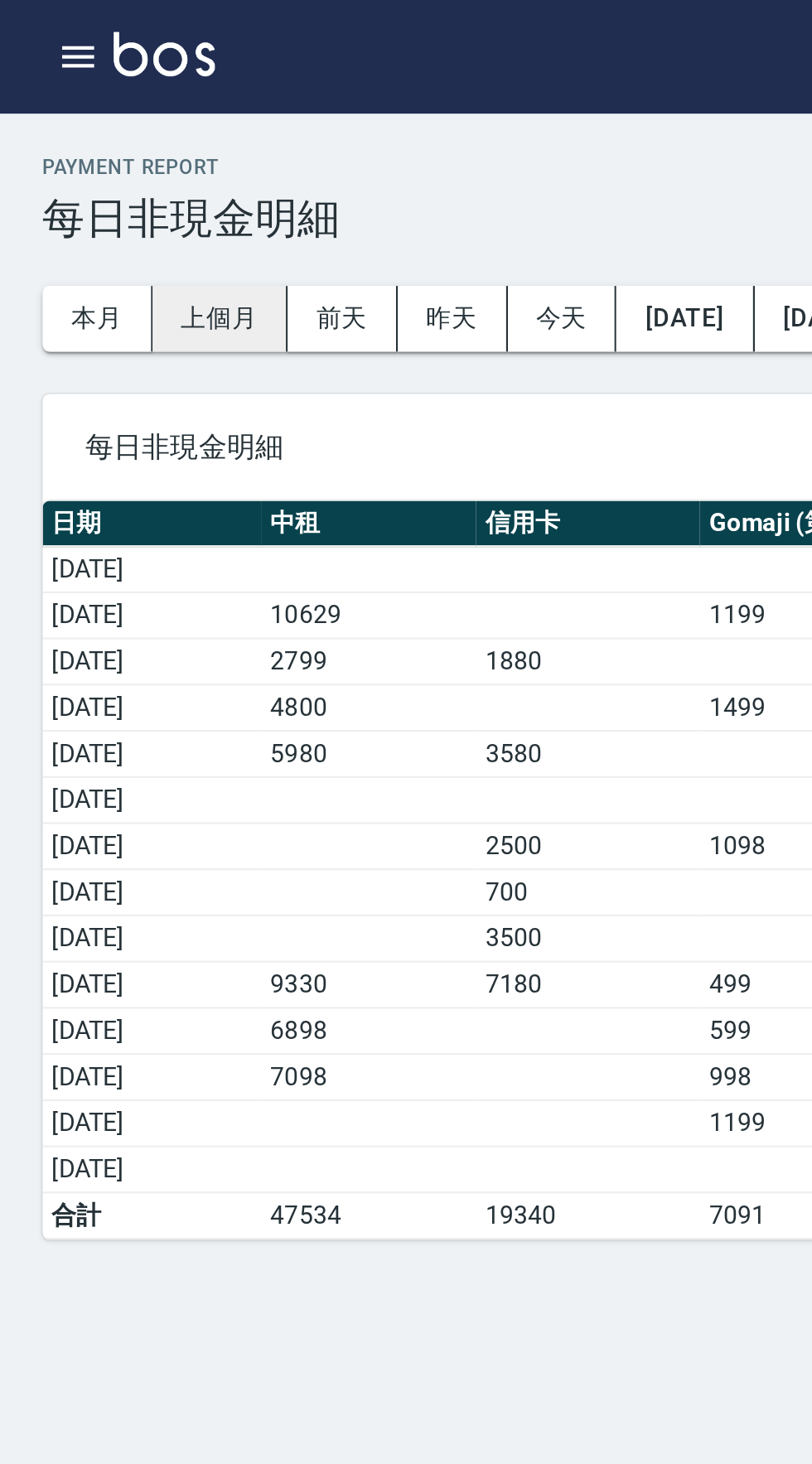
click at [96, 153] on button "上個月" at bounding box center [103, 149] width 63 height 31
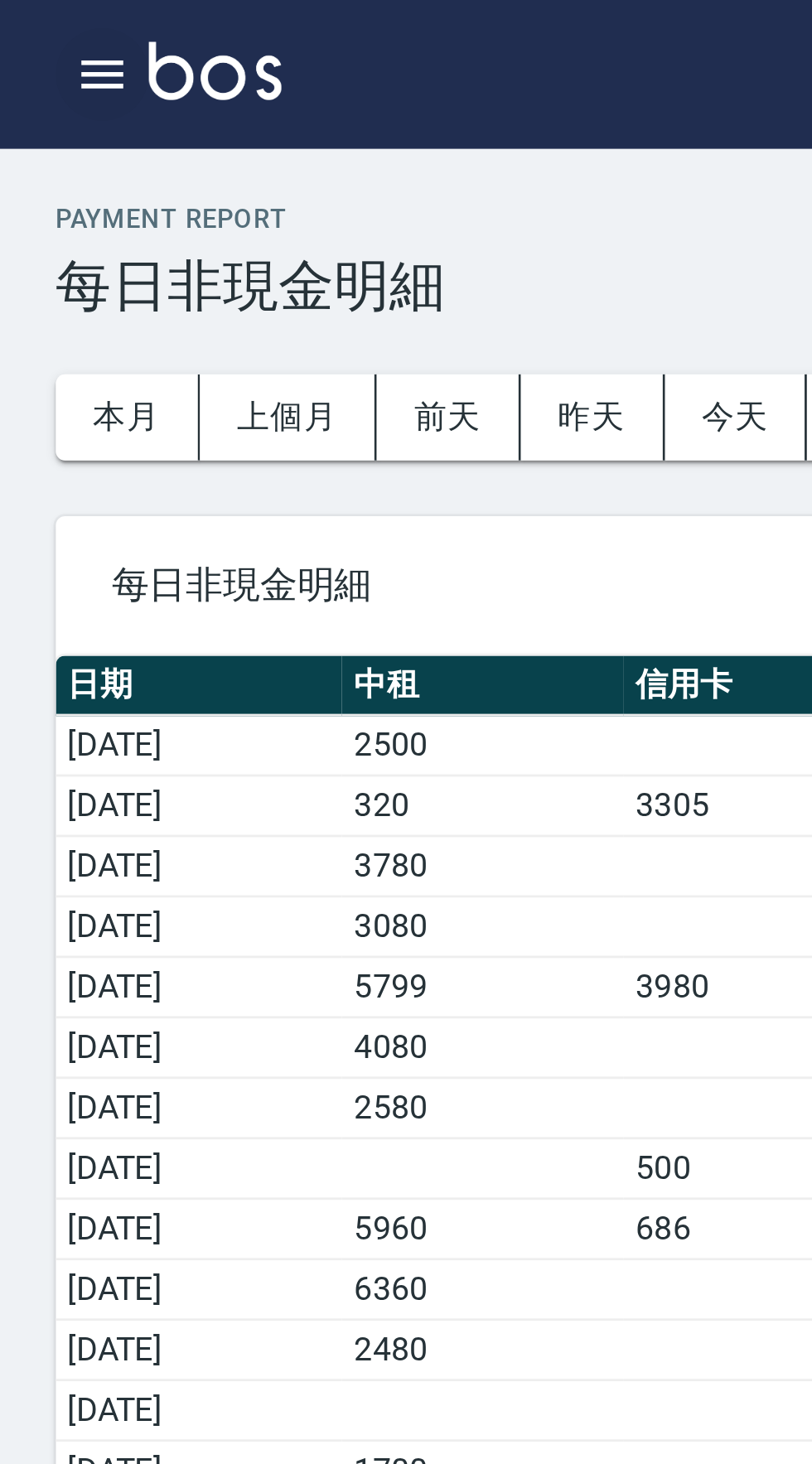
click at [23, 33] on button "button" at bounding box center [36, 26] width 33 height 33
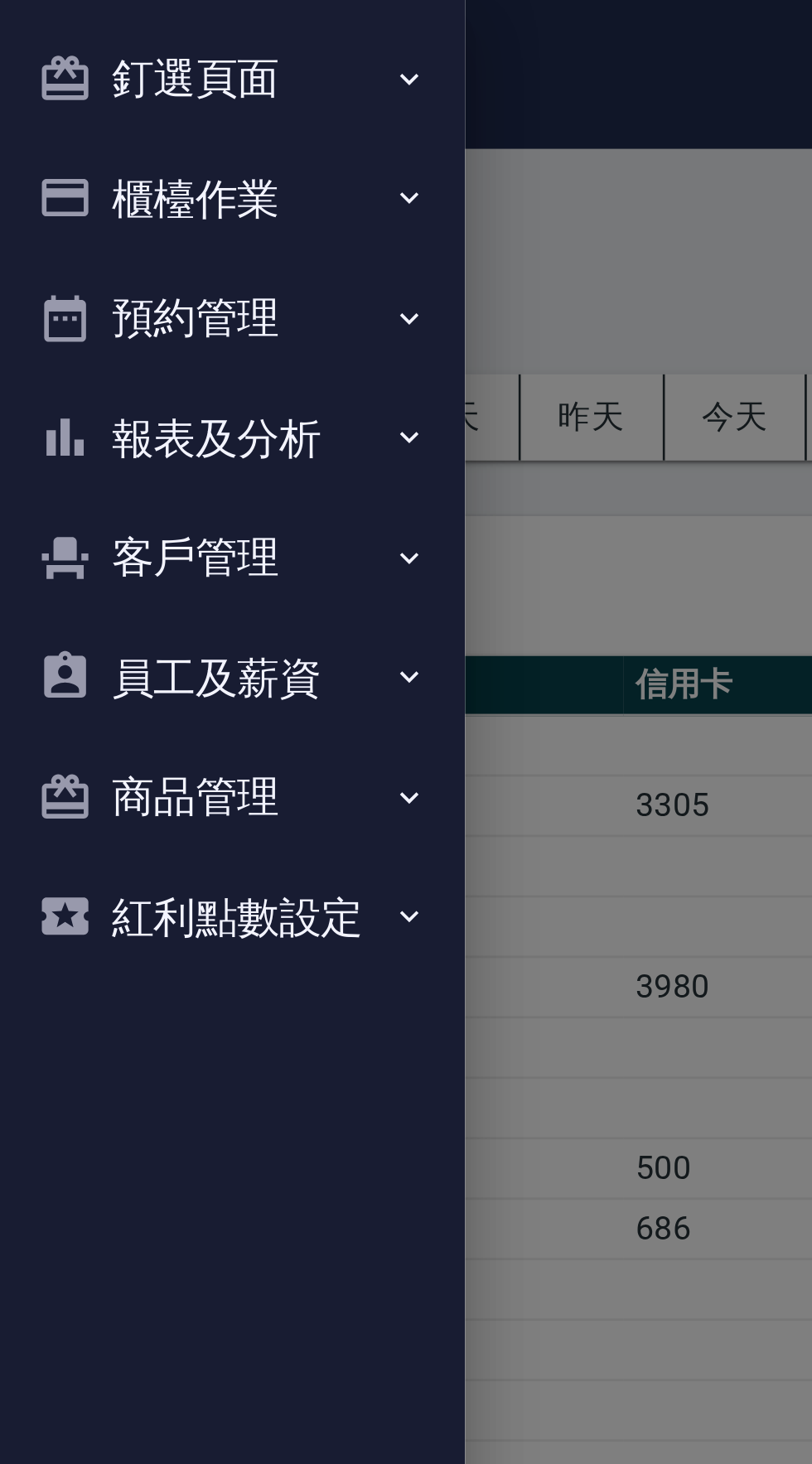
click at [98, 67] on button "櫃檯作業" at bounding box center [82, 71] width 152 height 43
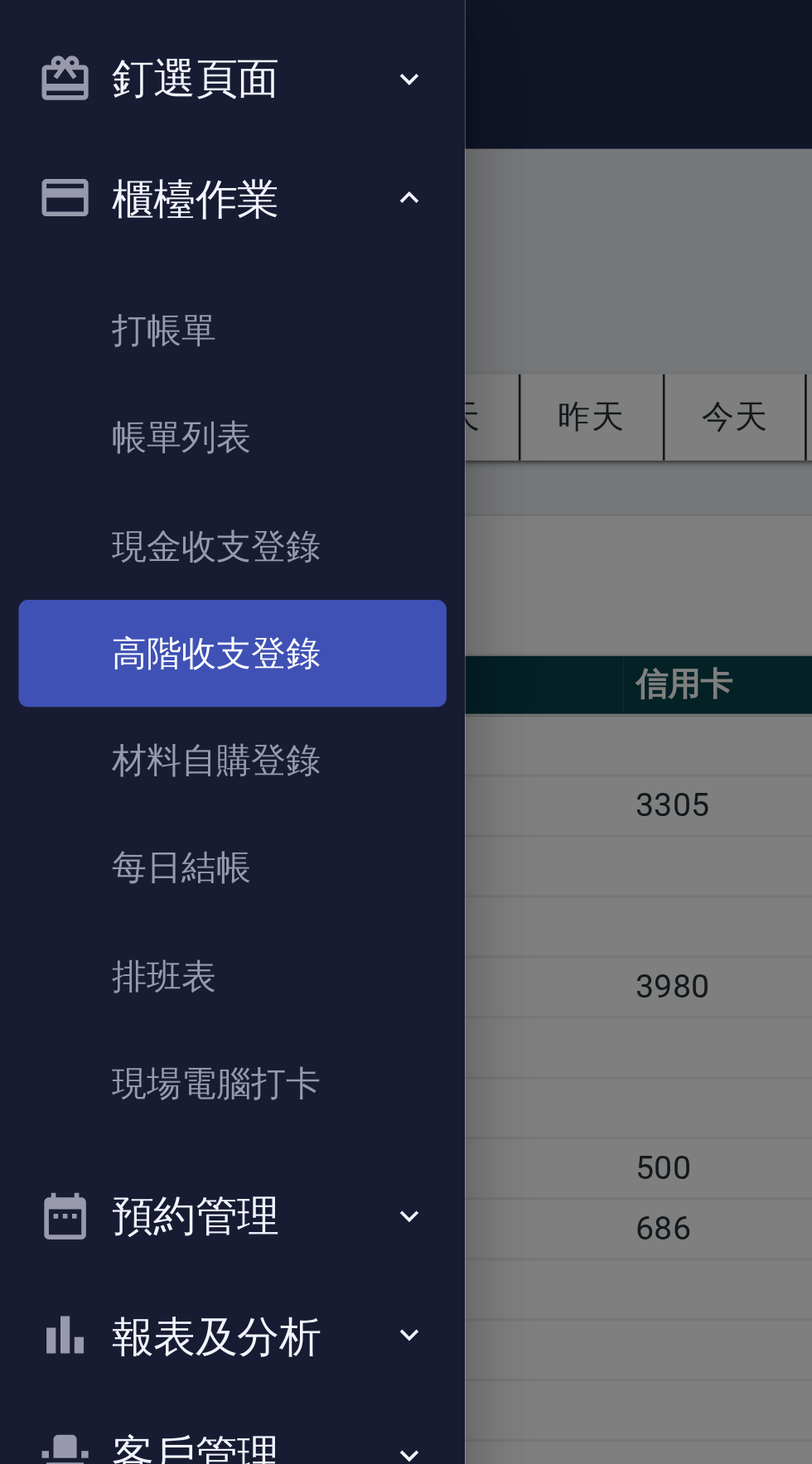
click at [107, 237] on link "高階收支登錄" at bounding box center [82, 233] width 152 height 38
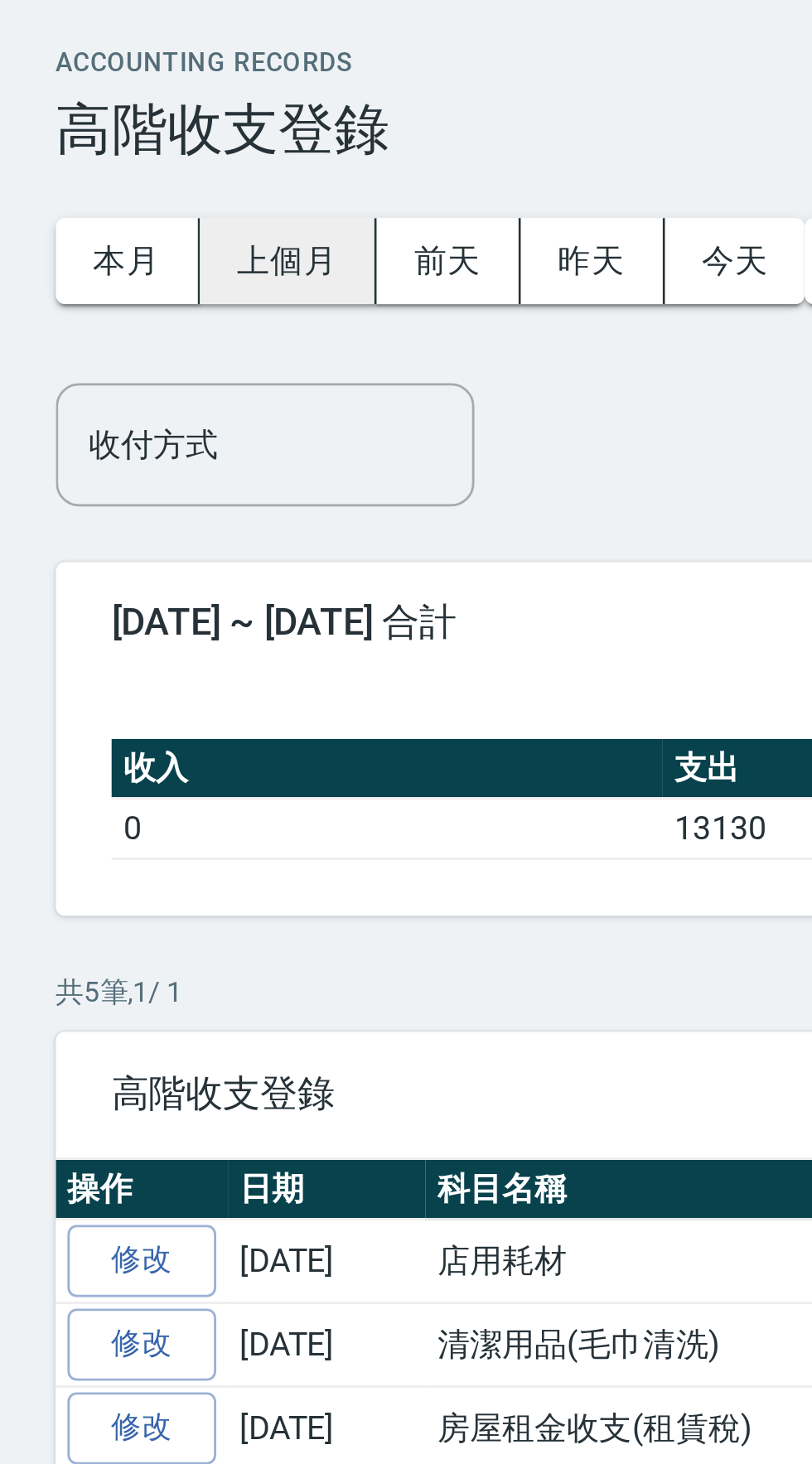
click at [108, 161] on button "上個月" at bounding box center [103, 149] width 63 height 31
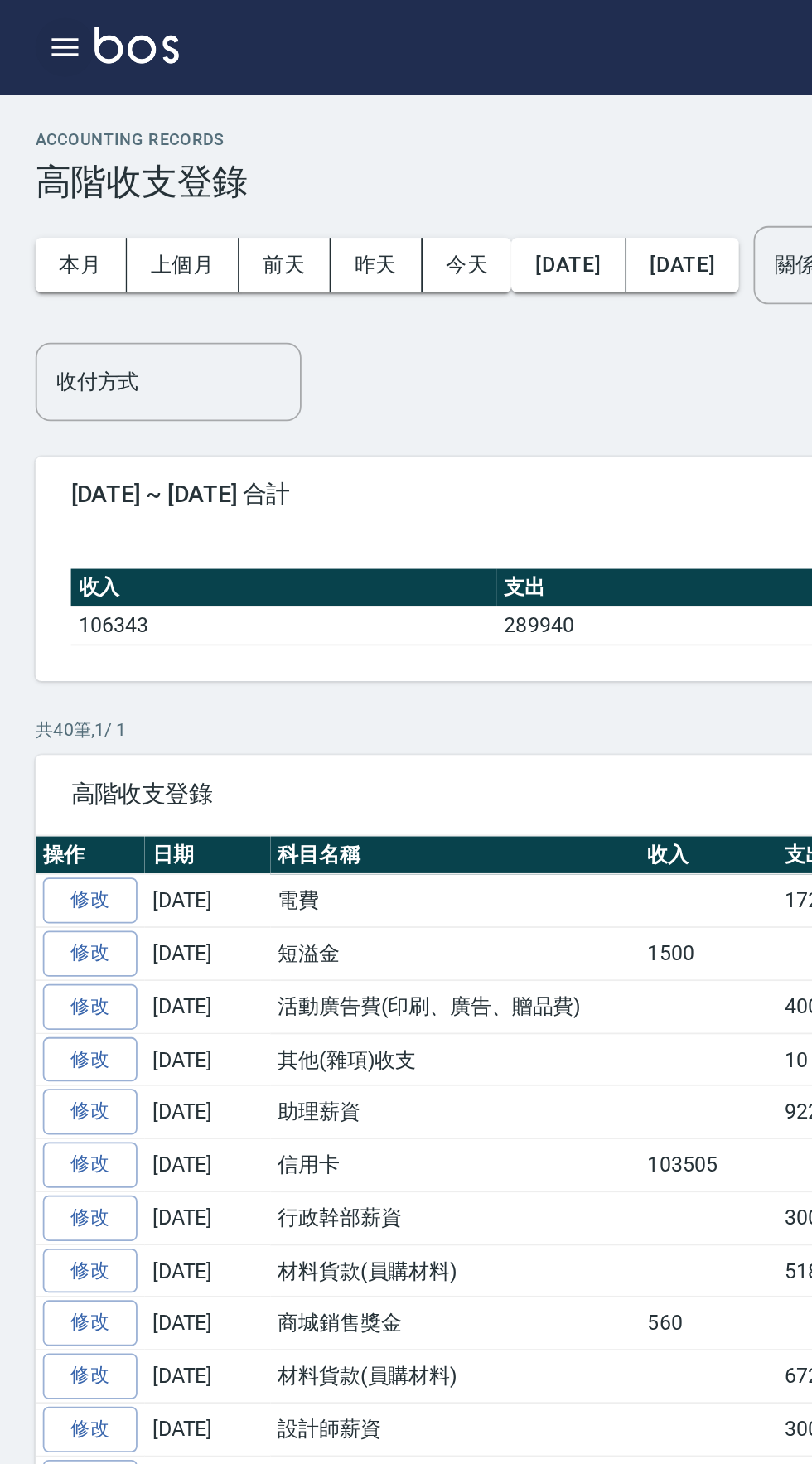
click at [33, 28] on icon "button" at bounding box center [36, 26] width 20 height 20
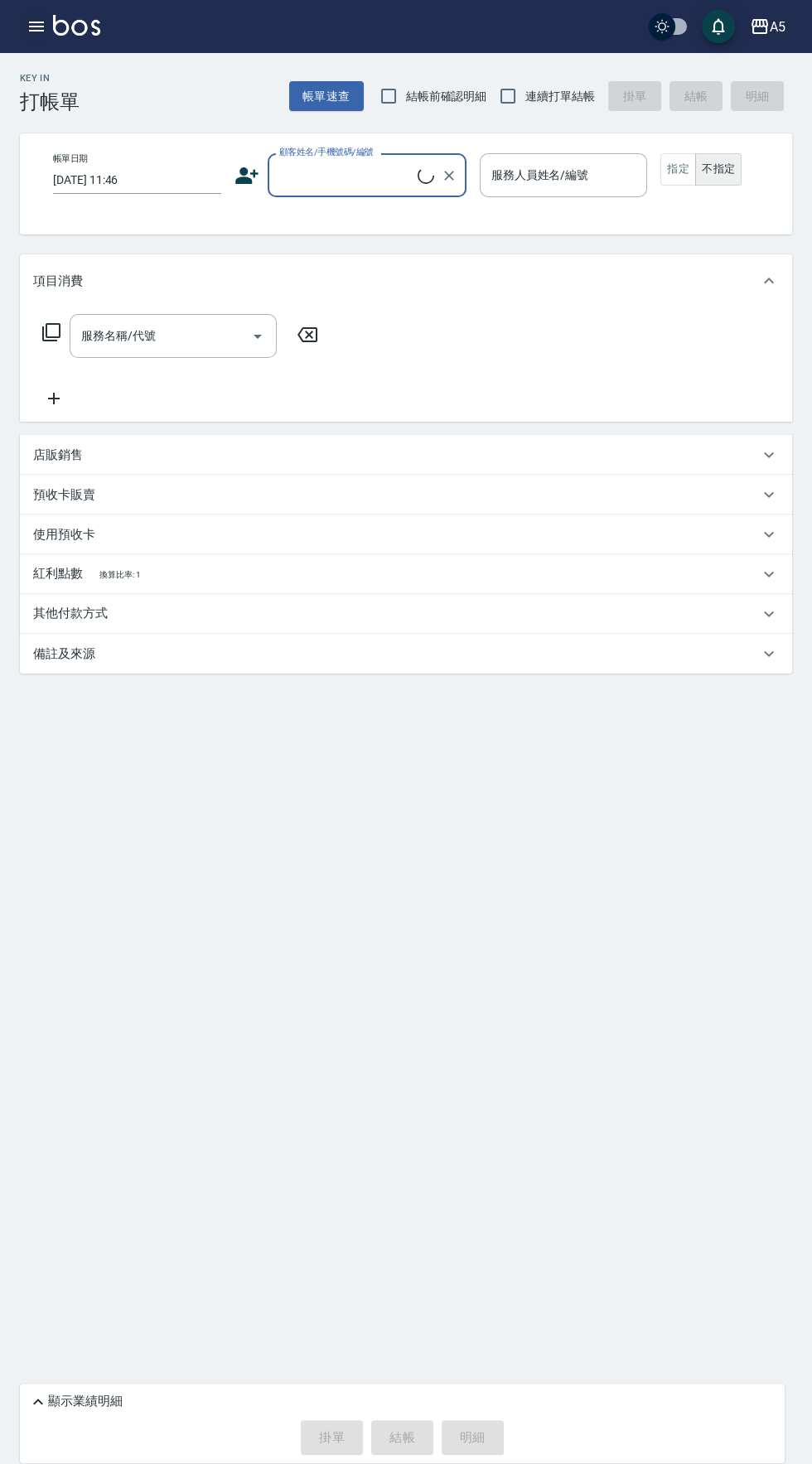
click at [36, 26] on icon "button" at bounding box center [36, 26] width 15 height 10
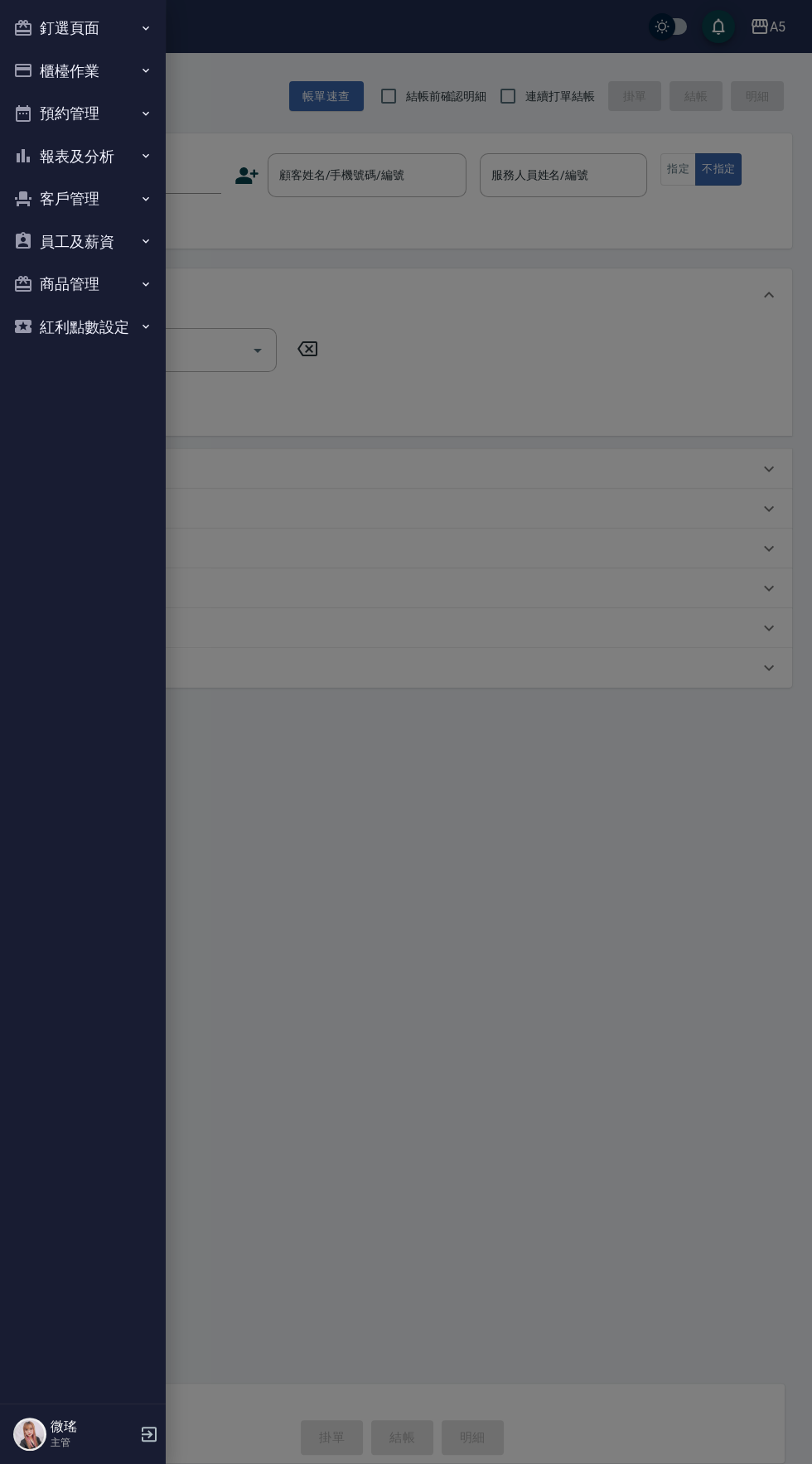
click at [72, 25] on button "釘選頁面" at bounding box center [82, 28] width 152 height 43
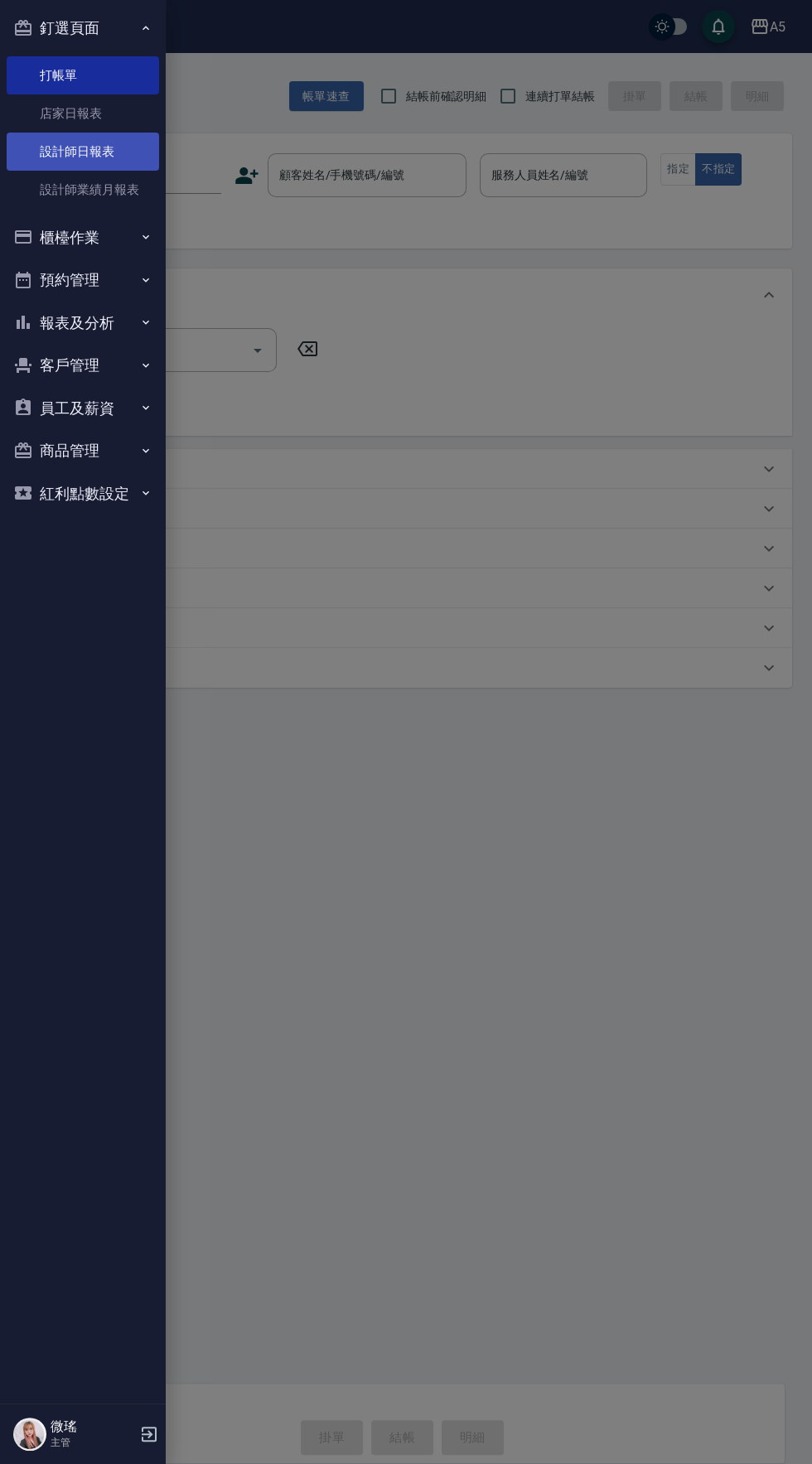
click at [91, 151] on link "設計師日報表" at bounding box center [82, 151] width 152 height 38
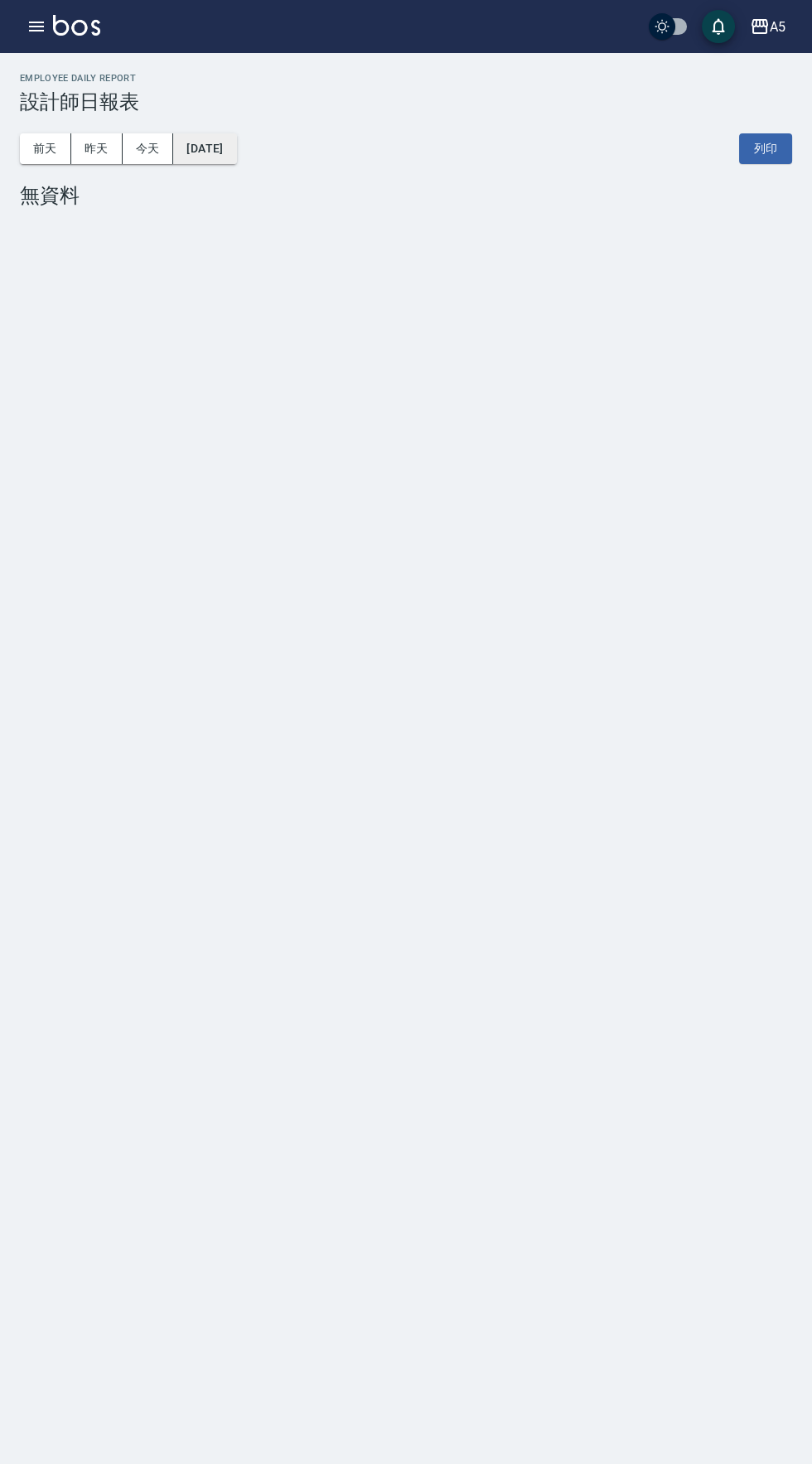
click at [227, 141] on button "[DATE]" at bounding box center [205, 149] width 63 height 31
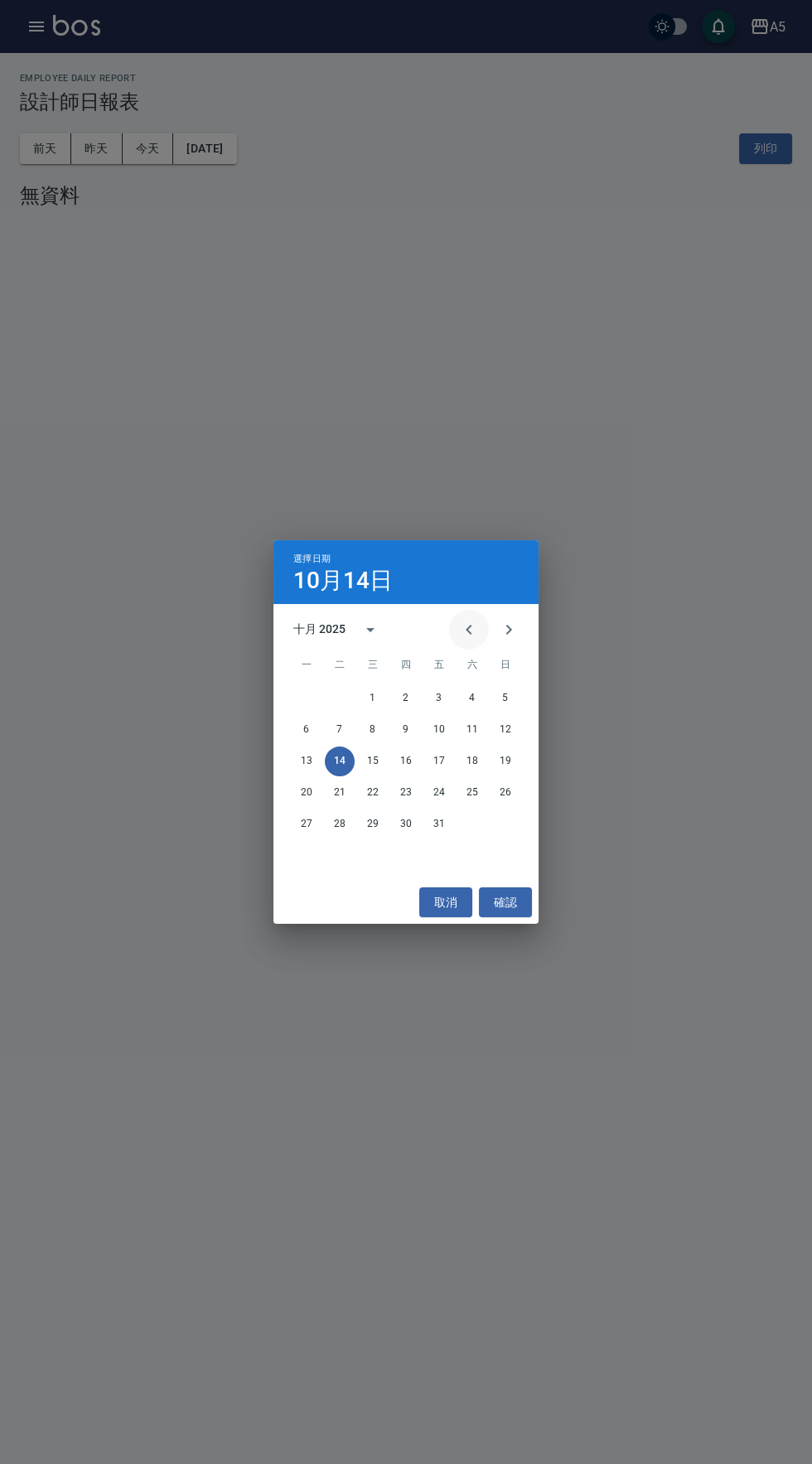
click at [469, 618] on button "Previous month" at bounding box center [469, 629] width 40 height 40
click at [339, 824] on button "30" at bounding box center [339, 824] width 30 height 30
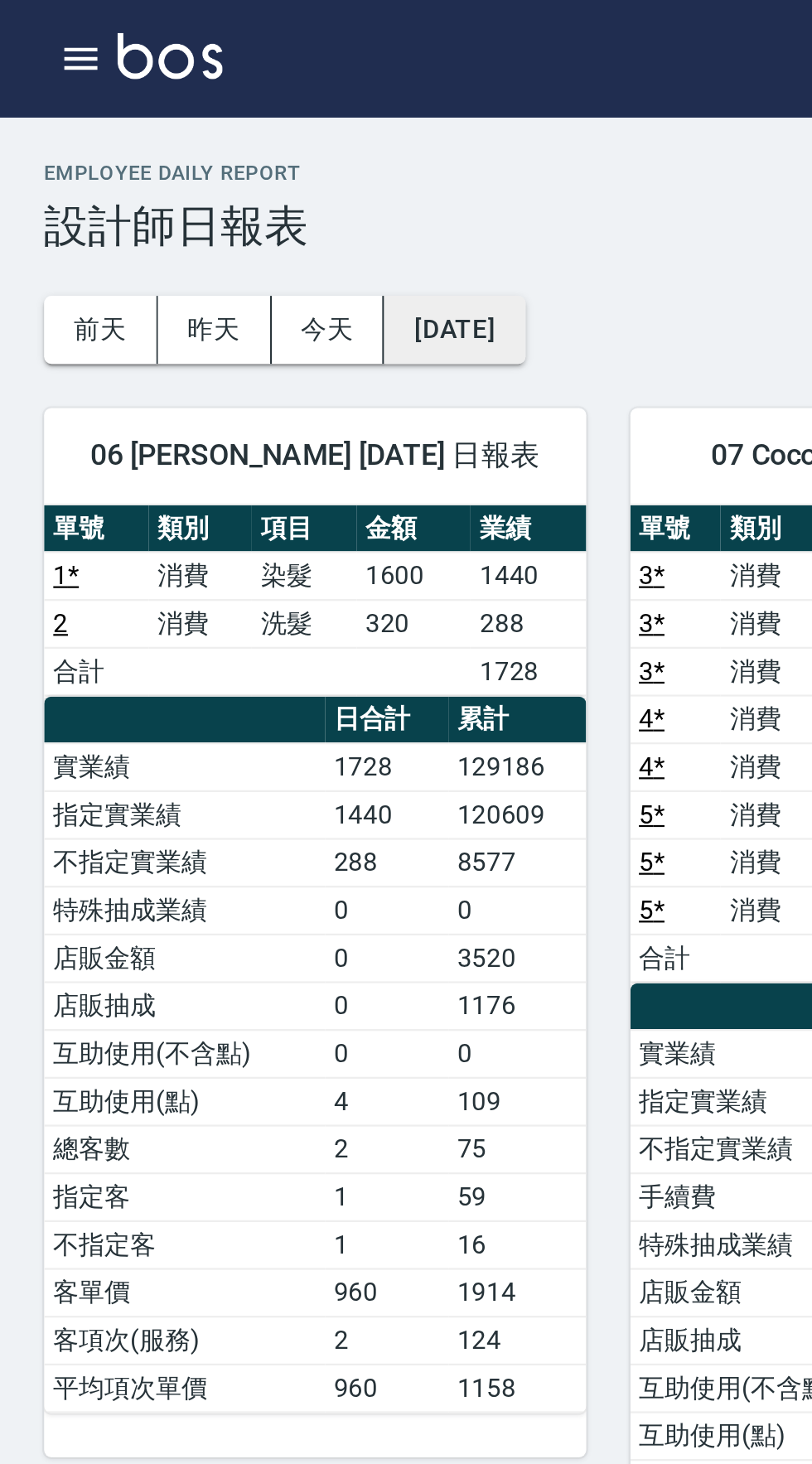
click at [236, 149] on button "[DATE]" at bounding box center [205, 149] width 63 height 31
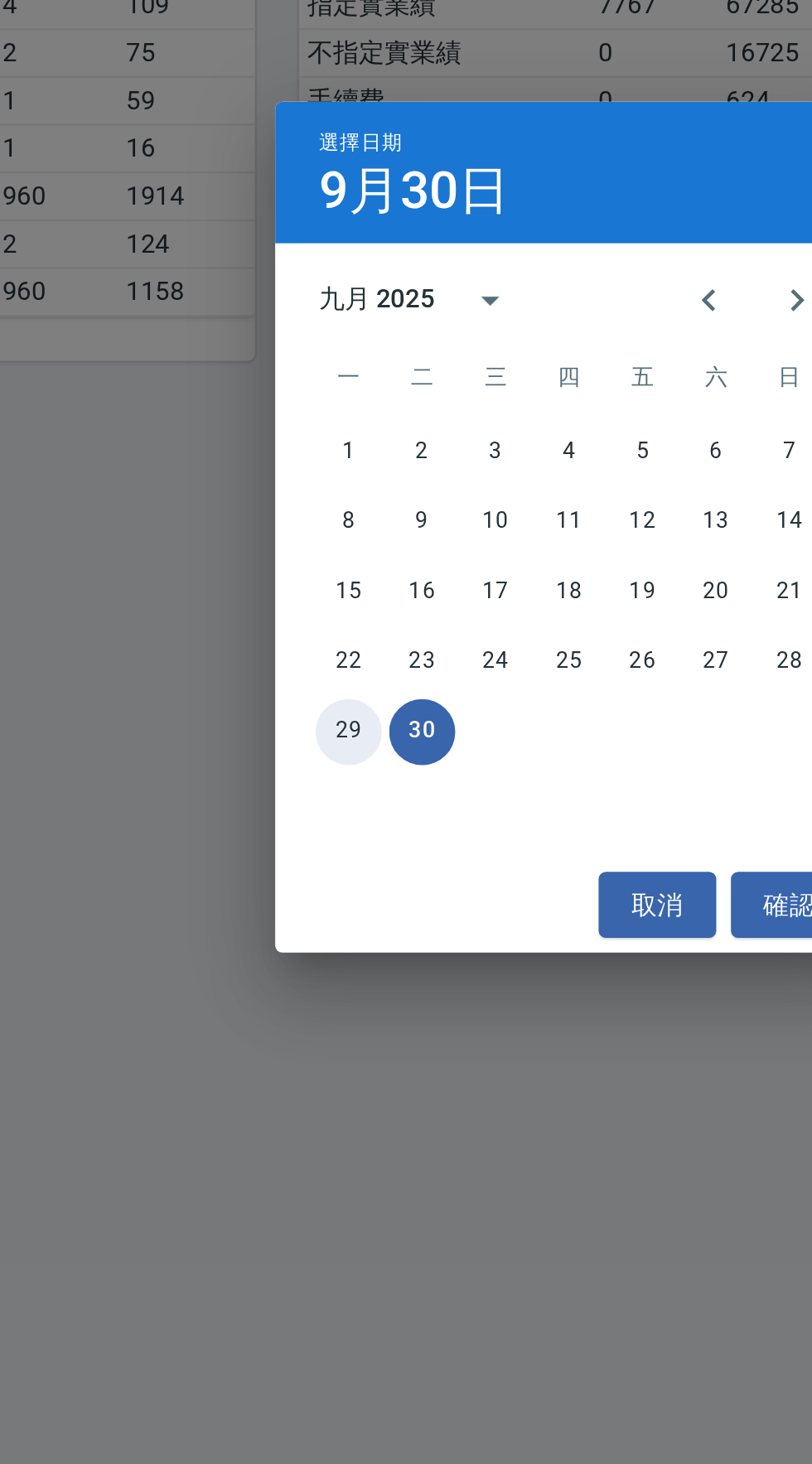
click at [297, 833] on button "29" at bounding box center [306, 824] width 30 height 30
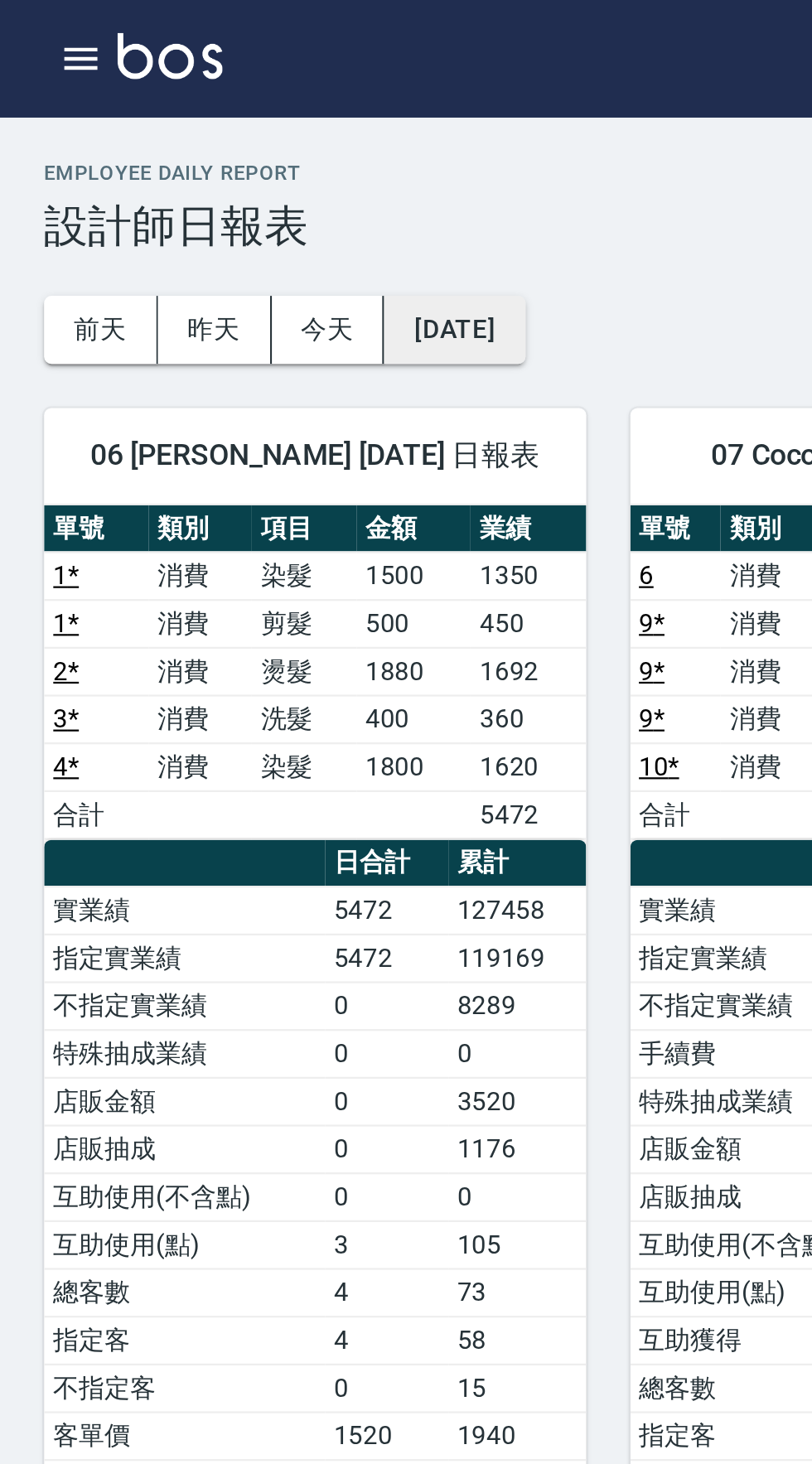
click at [235, 152] on button "[DATE]" at bounding box center [205, 149] width 63 height 31
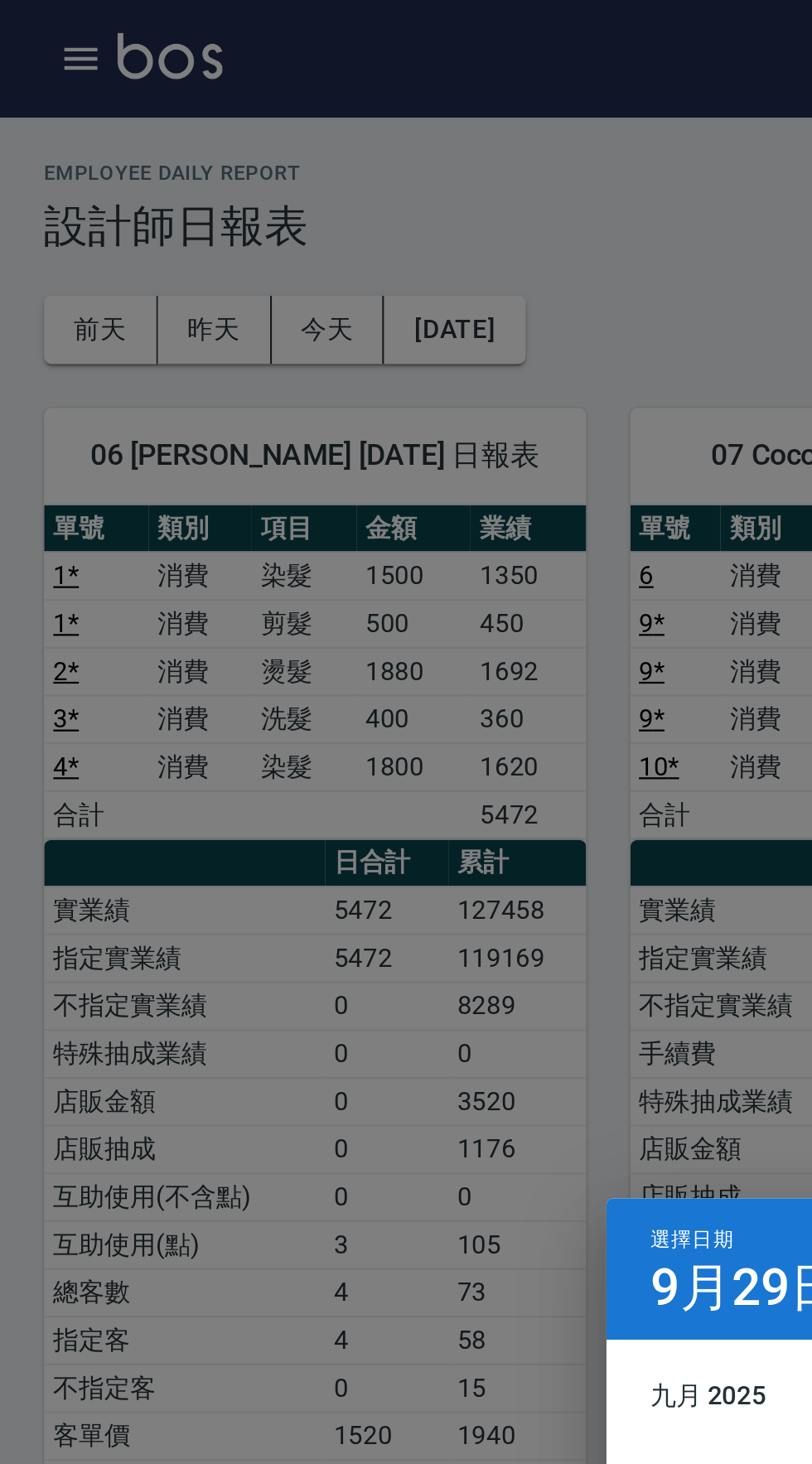
click at [174, 495] on div "選擇日期 [DATE] 九月 2025 一 二 三 四 五 六 日 1 2 3 4 5 6 7 8 9 10 11 12 13 14 15 16 17 18 …" at bounding box center [406, 732] width 812 height 1464
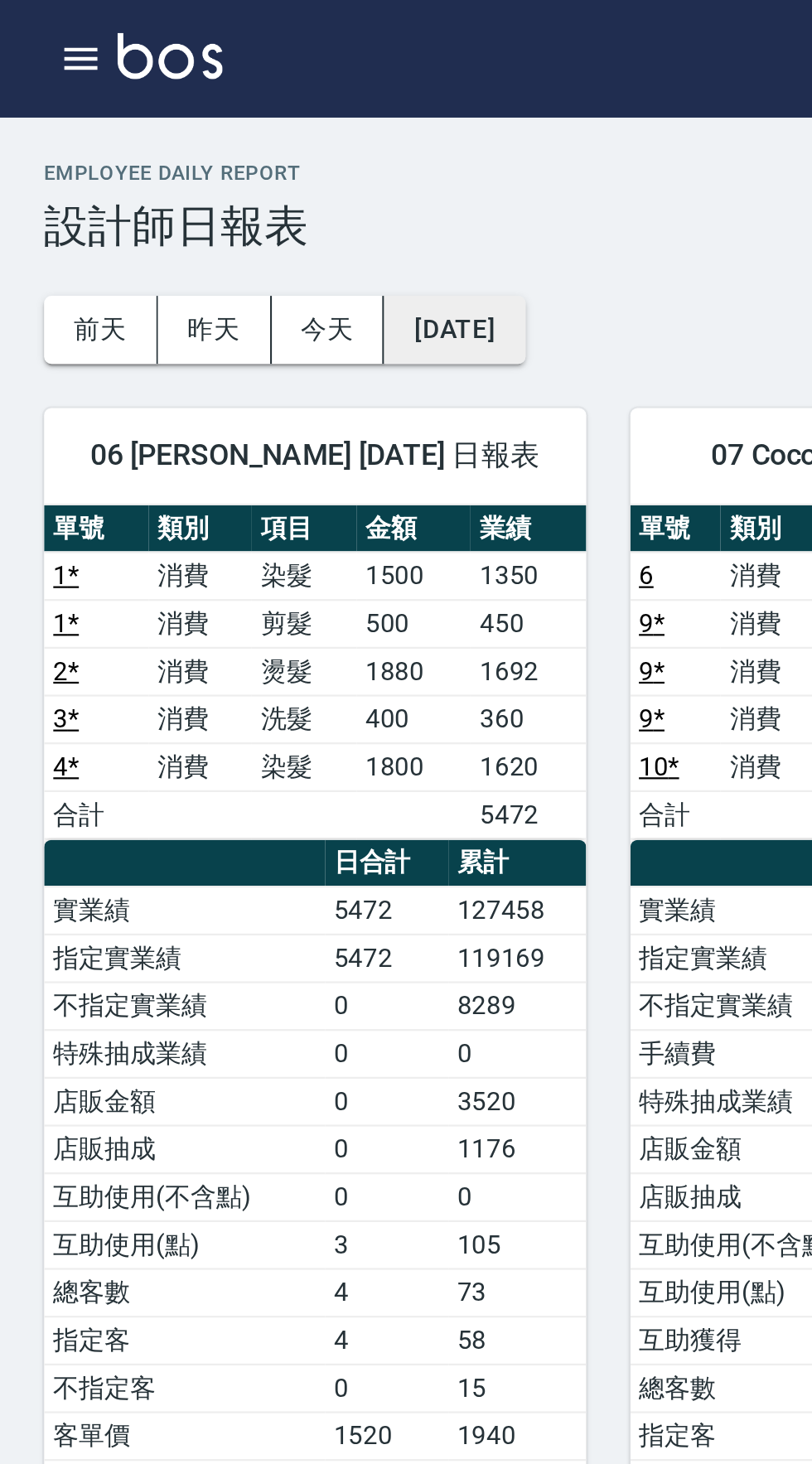
click at [236, 150] on button "[DATE]" at bounding box center [205, 149] width 63 height 31
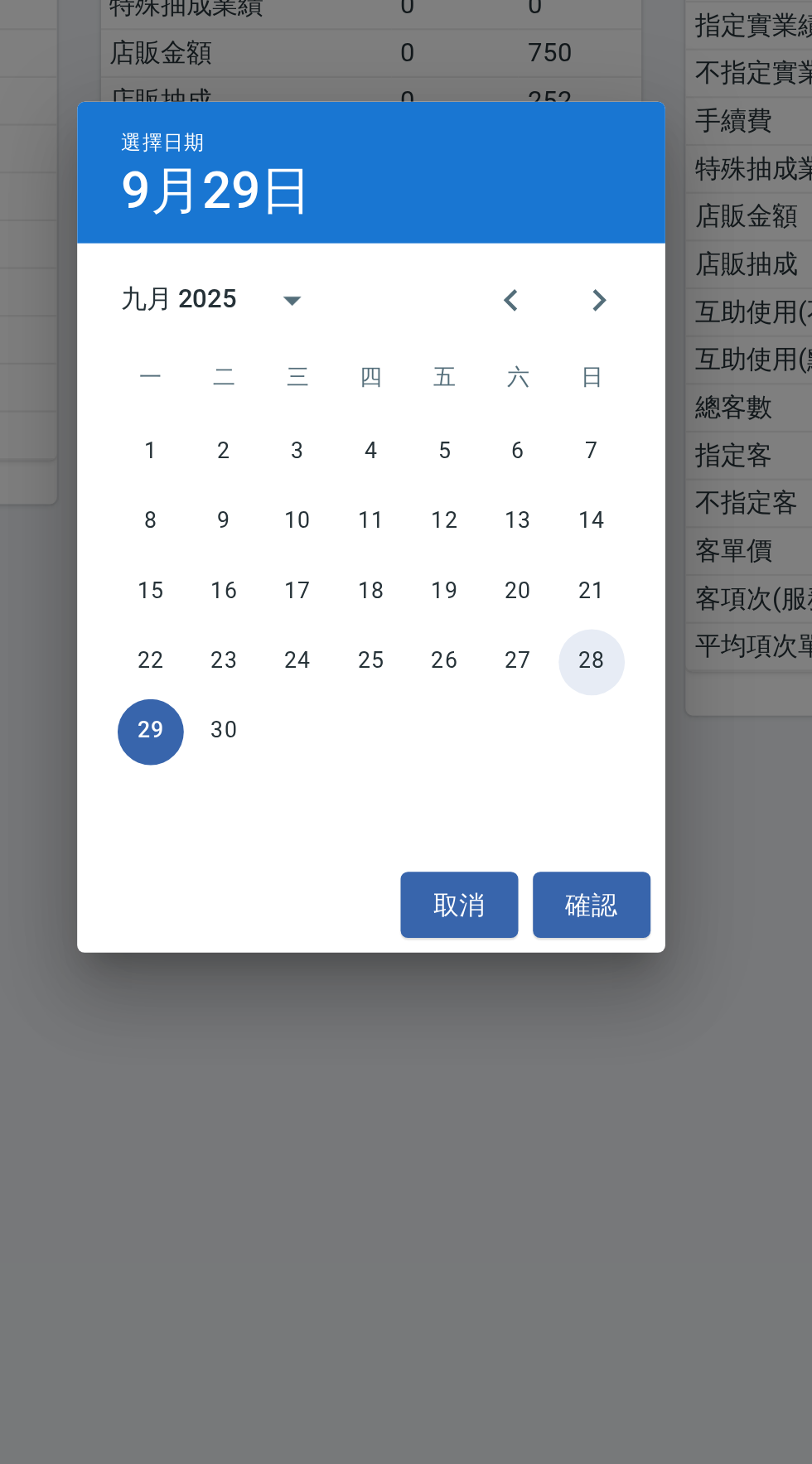
click at [515, 787] on button "28" at bounding box center [505, 792] width 30 height 30
